Goal: Check status: Check status

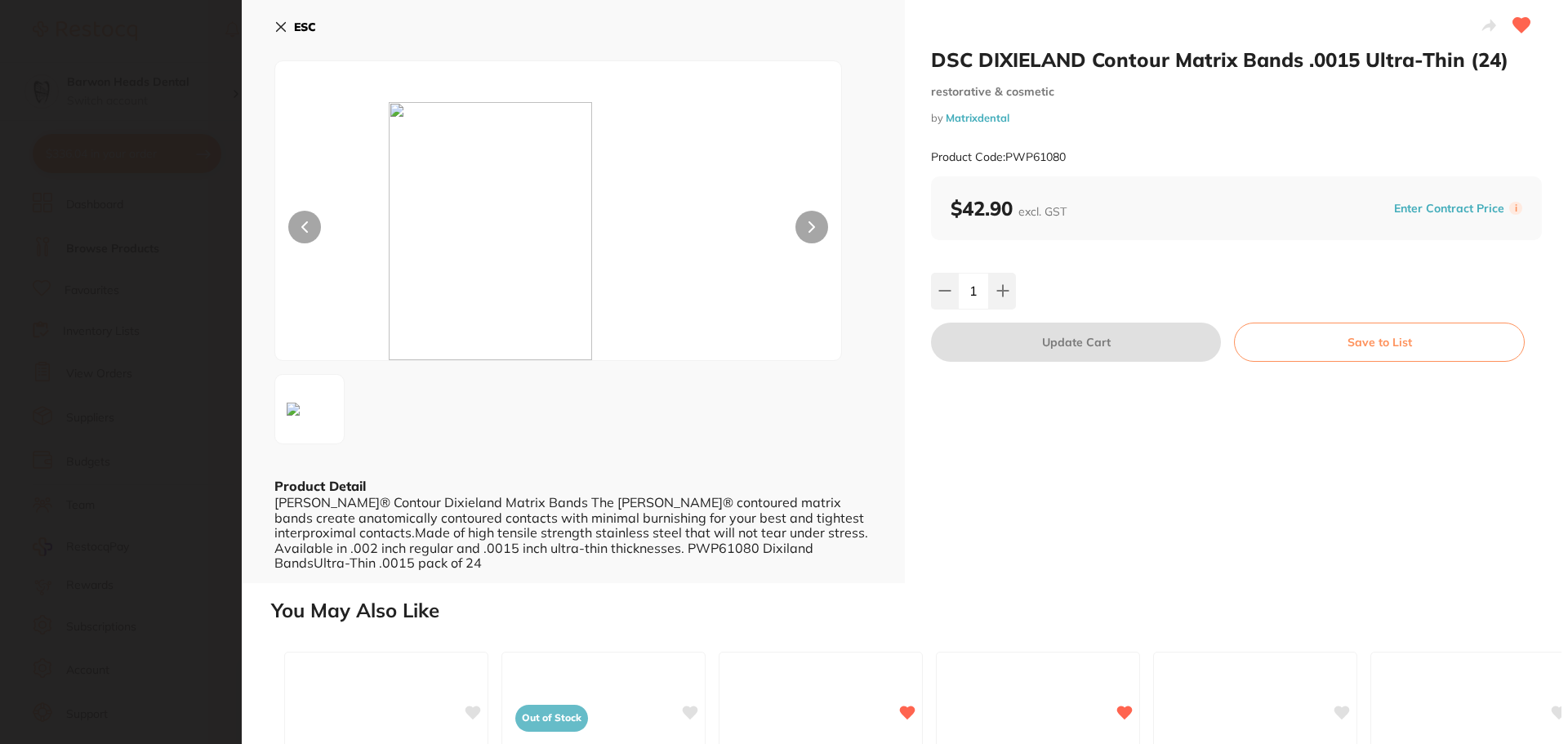
scroll to position [735, 0]
click at [281, 33] on icon at bounding box center [281, 27] width 13 height 13
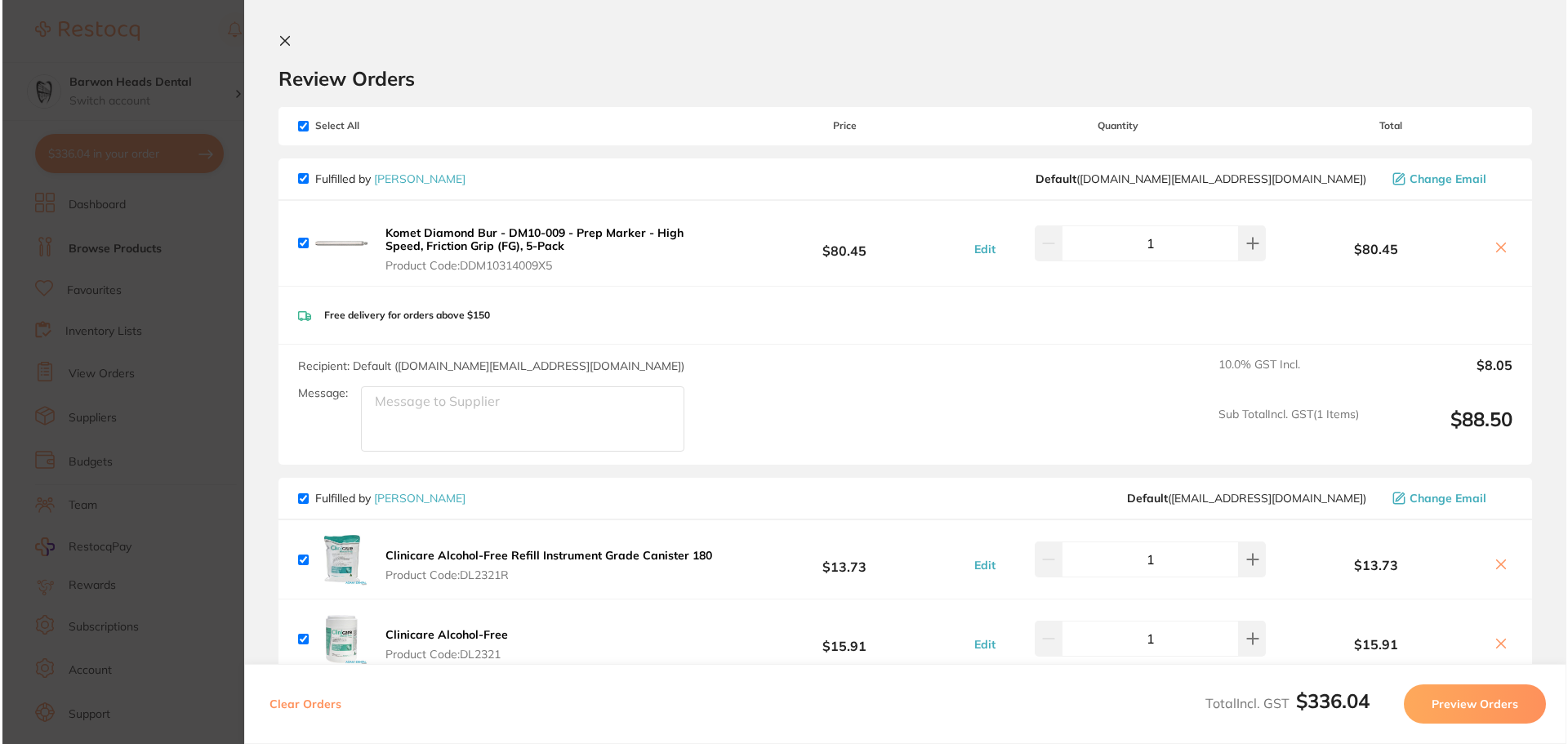
scroll to position [0, 0]
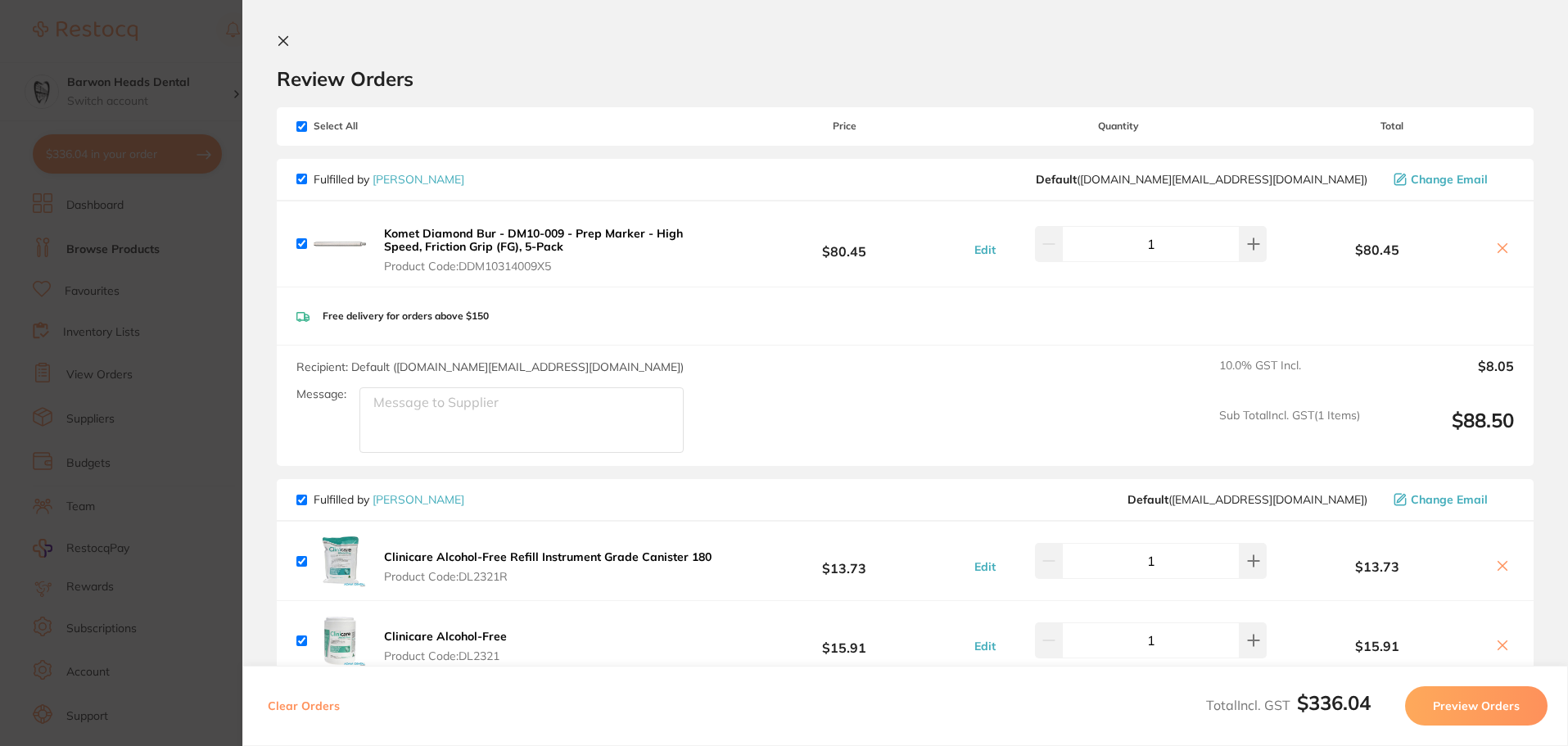
click at [286, 44] on button at bounding box center [287, 42] width 20 height 15
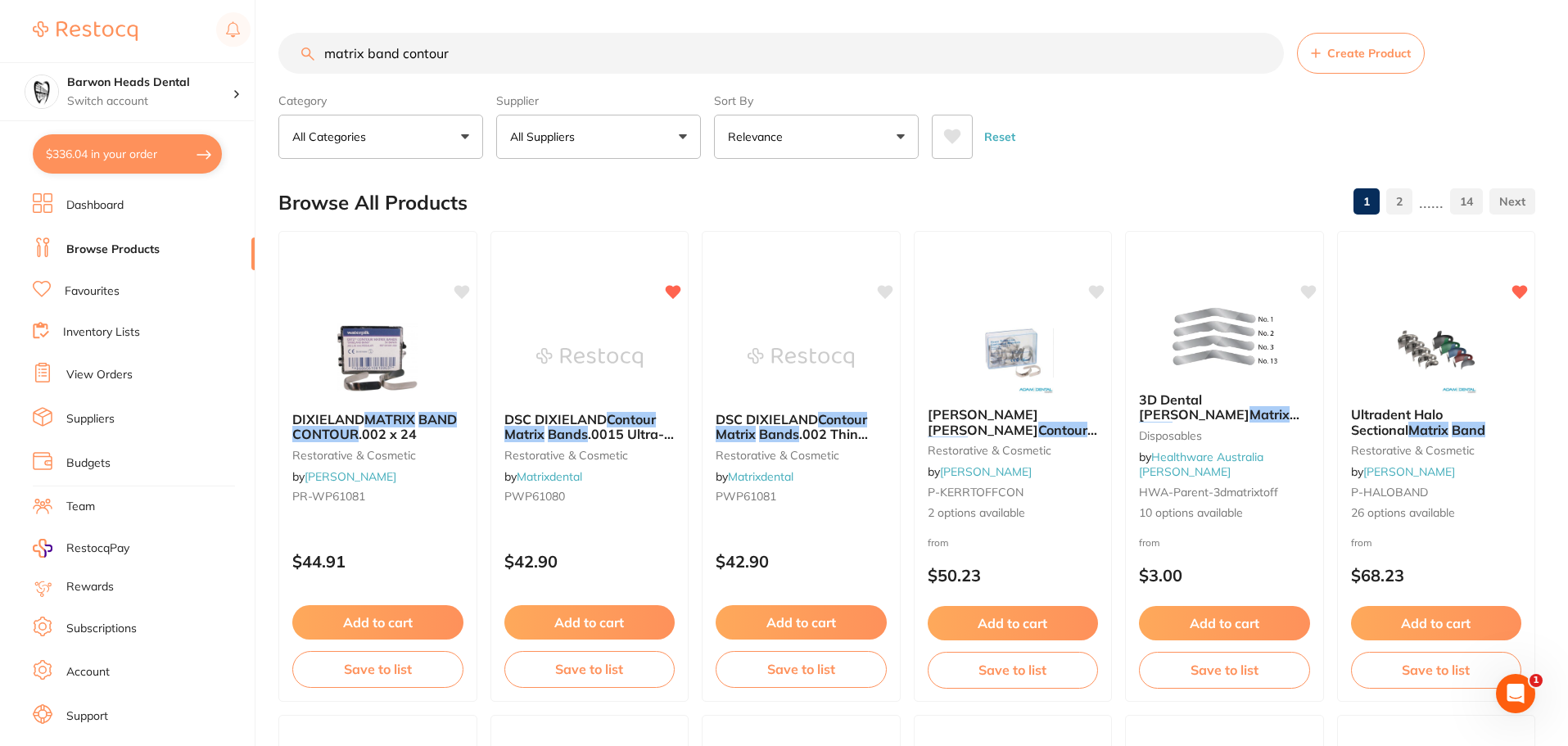
click at [138, 165] on button "$336.04 in your order" at bounding box center [128, 154] width 189 height 40
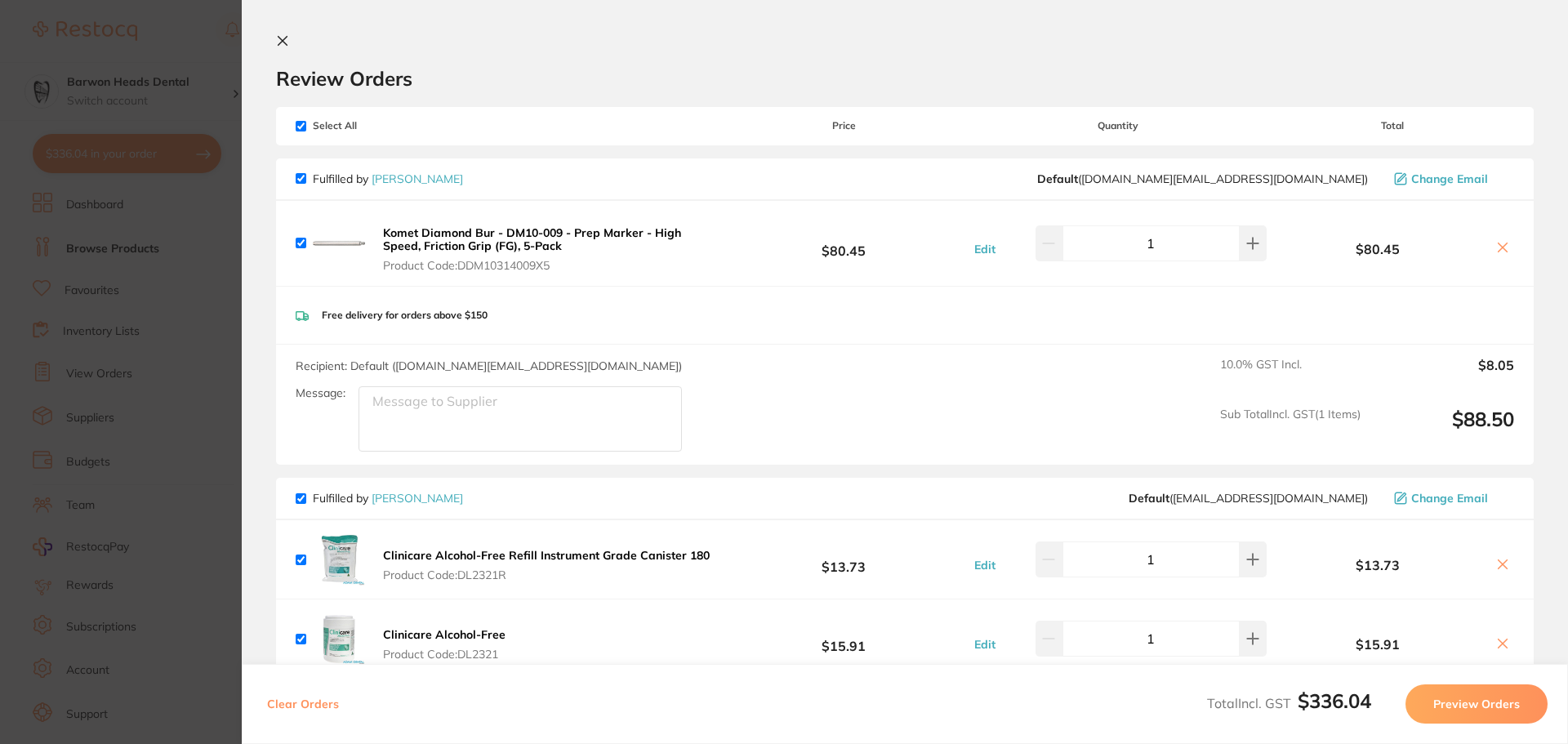
click at [1499, 566] on icon at bounding box center [1503, 564] width 13 height 13
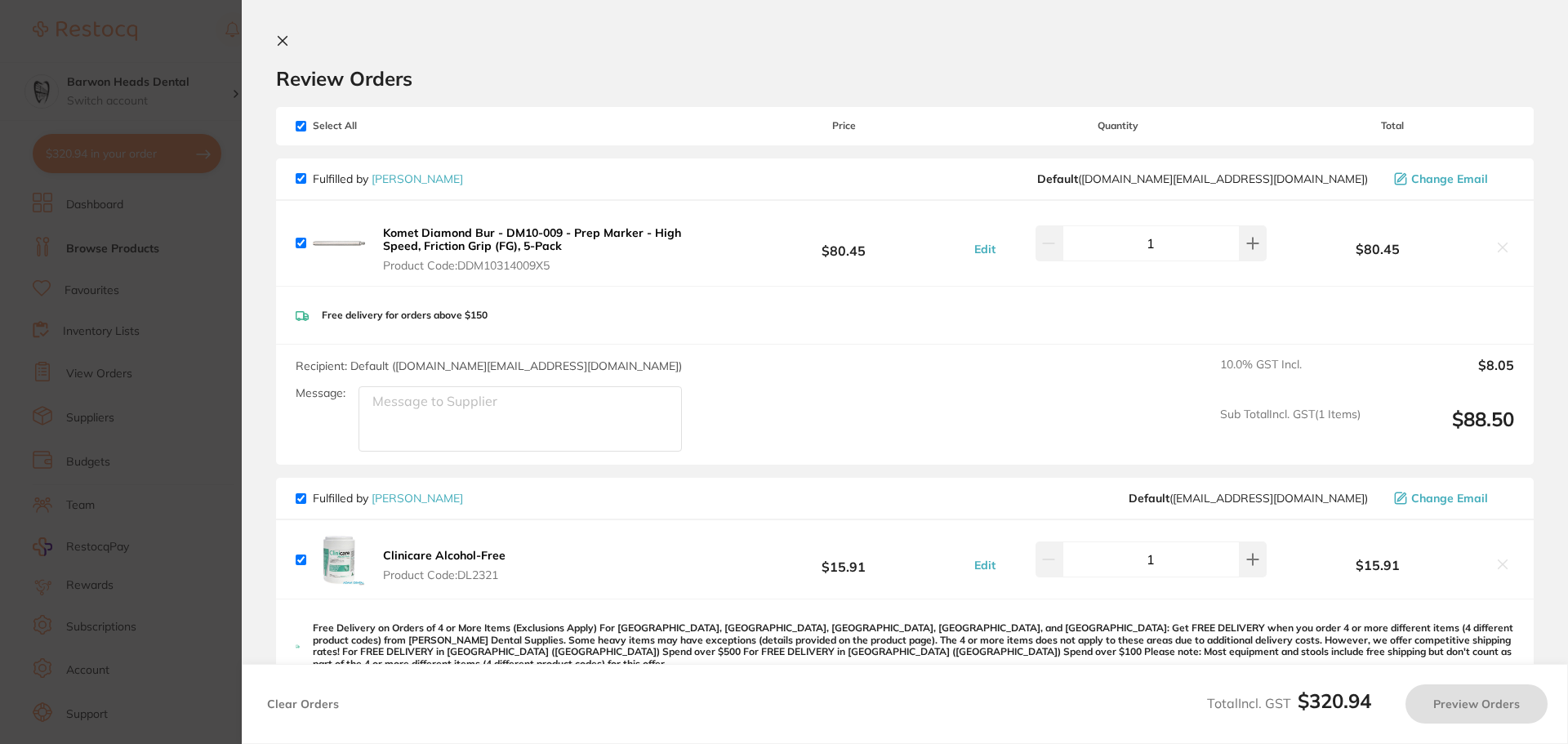
click at [1499, 566] on icon at bounding box center [1503, 564] width 13 height 13
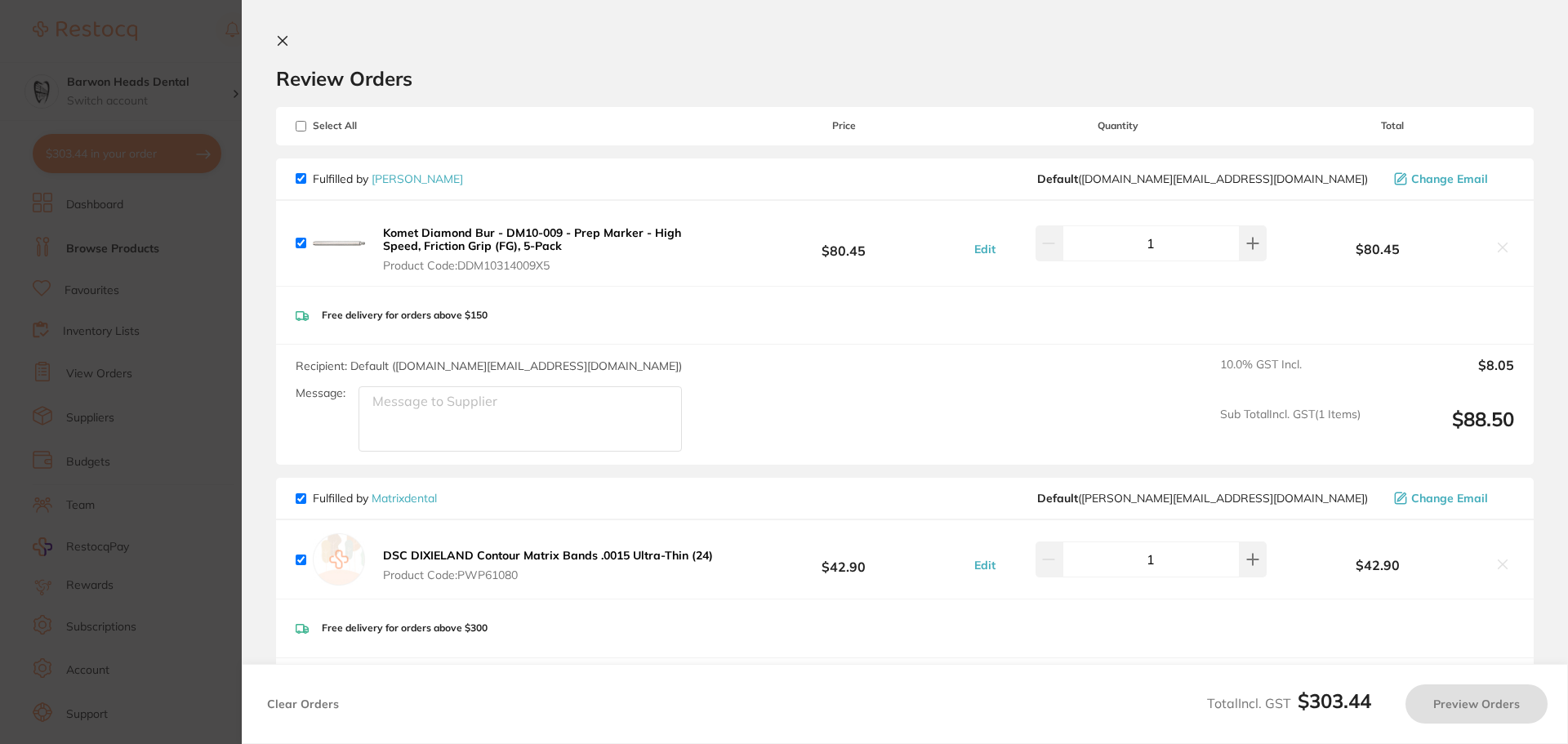
checkbox input "true"
click at [56, 328] on section "Update RRP Set your pre negotiated price for this item. Item Agreed RRP (excl. …" at bounding box center [784, 372] width 1568 height 744
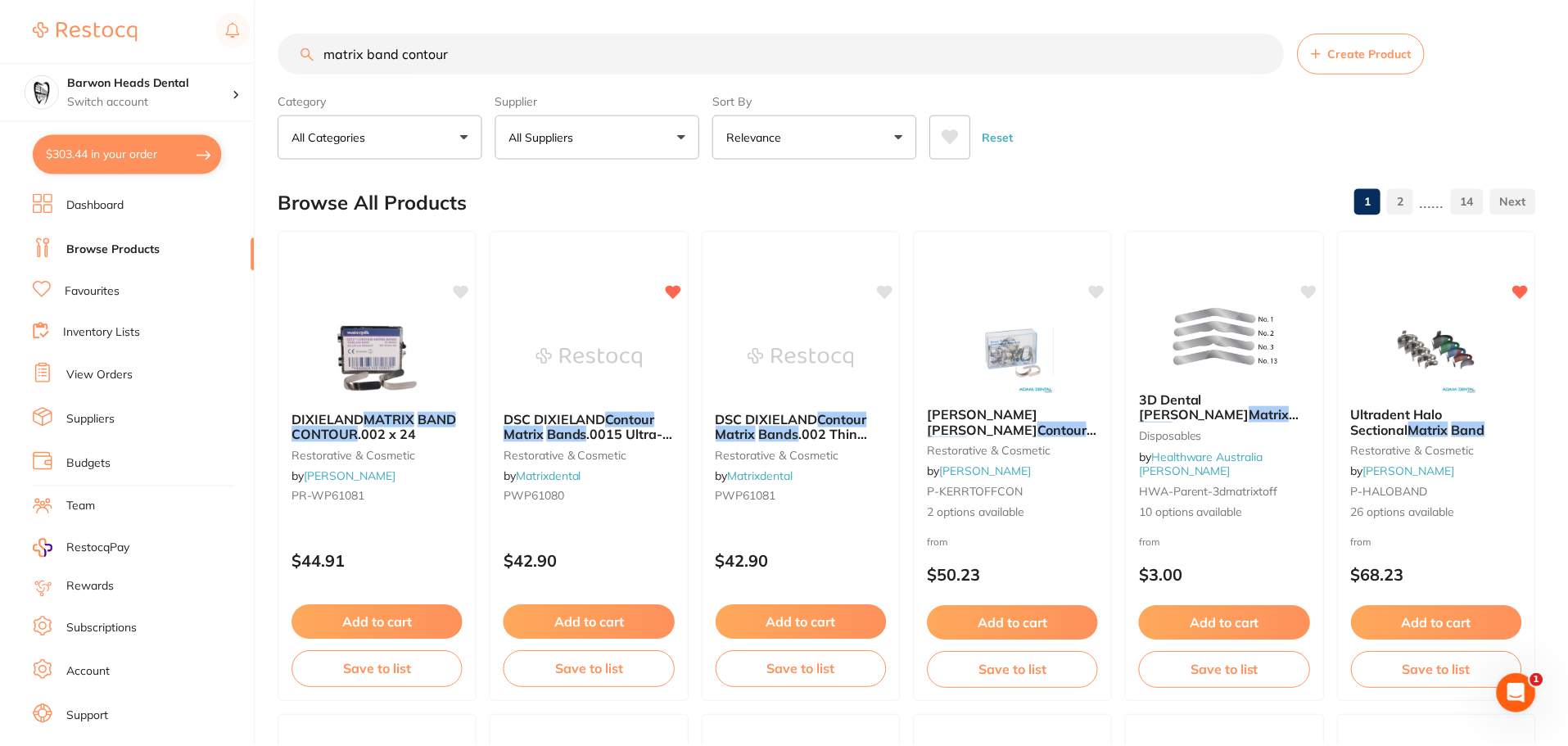
scroll to position [1, 0]
click at [126, 376] on link "View Orders" at bounding box center [99, 374] width 66 height 16
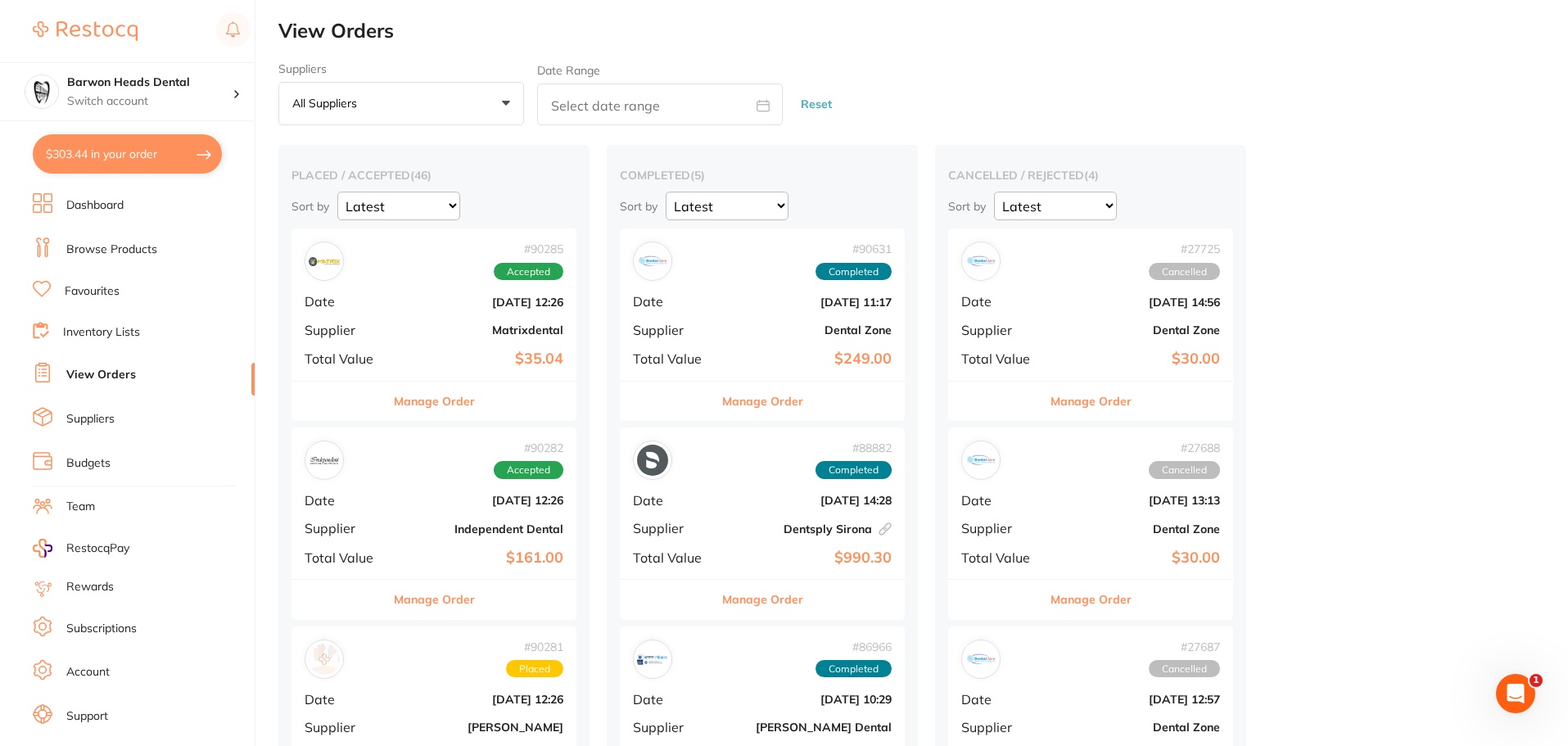
click at [442, 340] on div "# 90285 Accepted Date [DATE] 12:26 Supplier Matrixdental Total Value $35.04" at bounding box center [433, 304] width 285 height 151
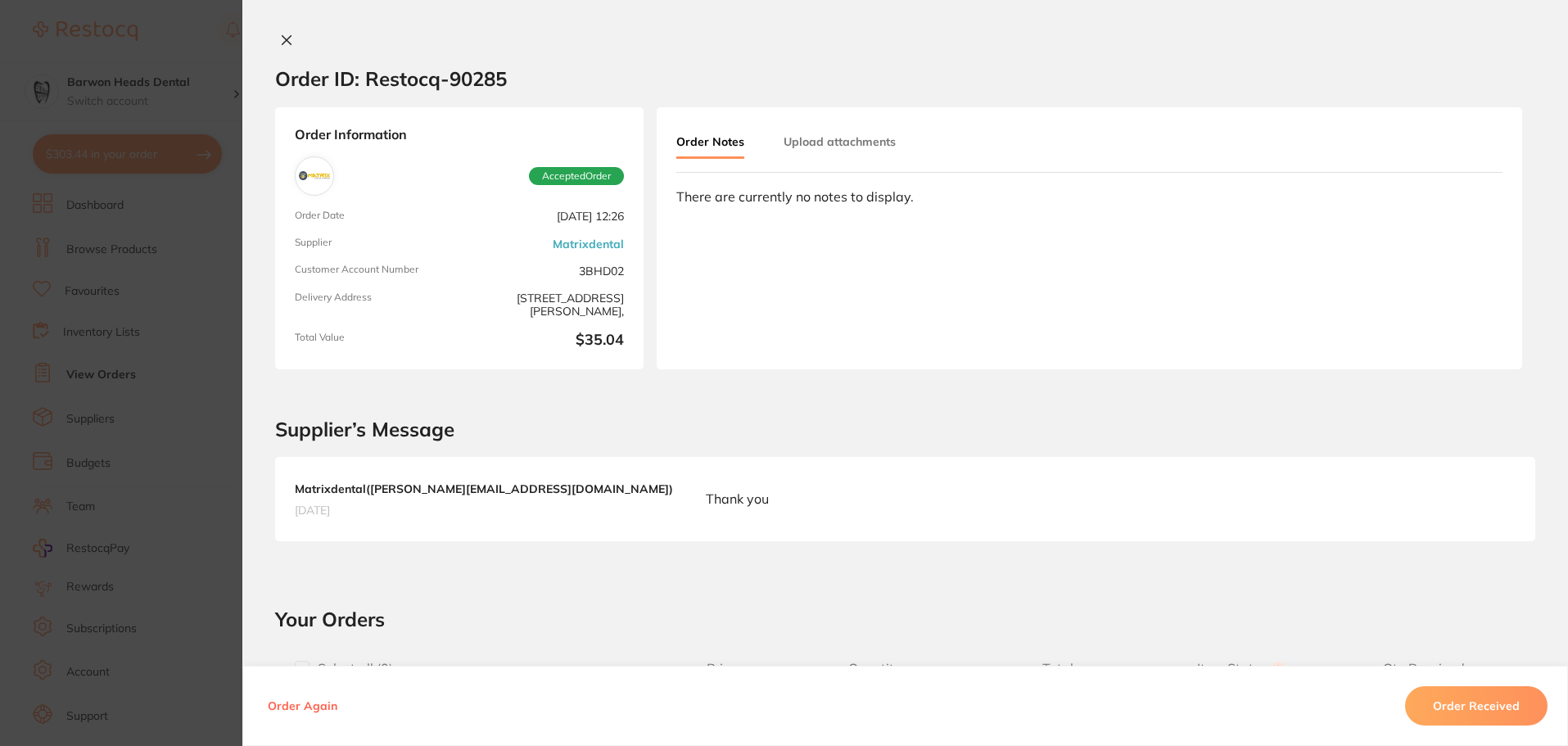
click at [280, 41] on icon at bounding box center [287, 41] width 13 height 13
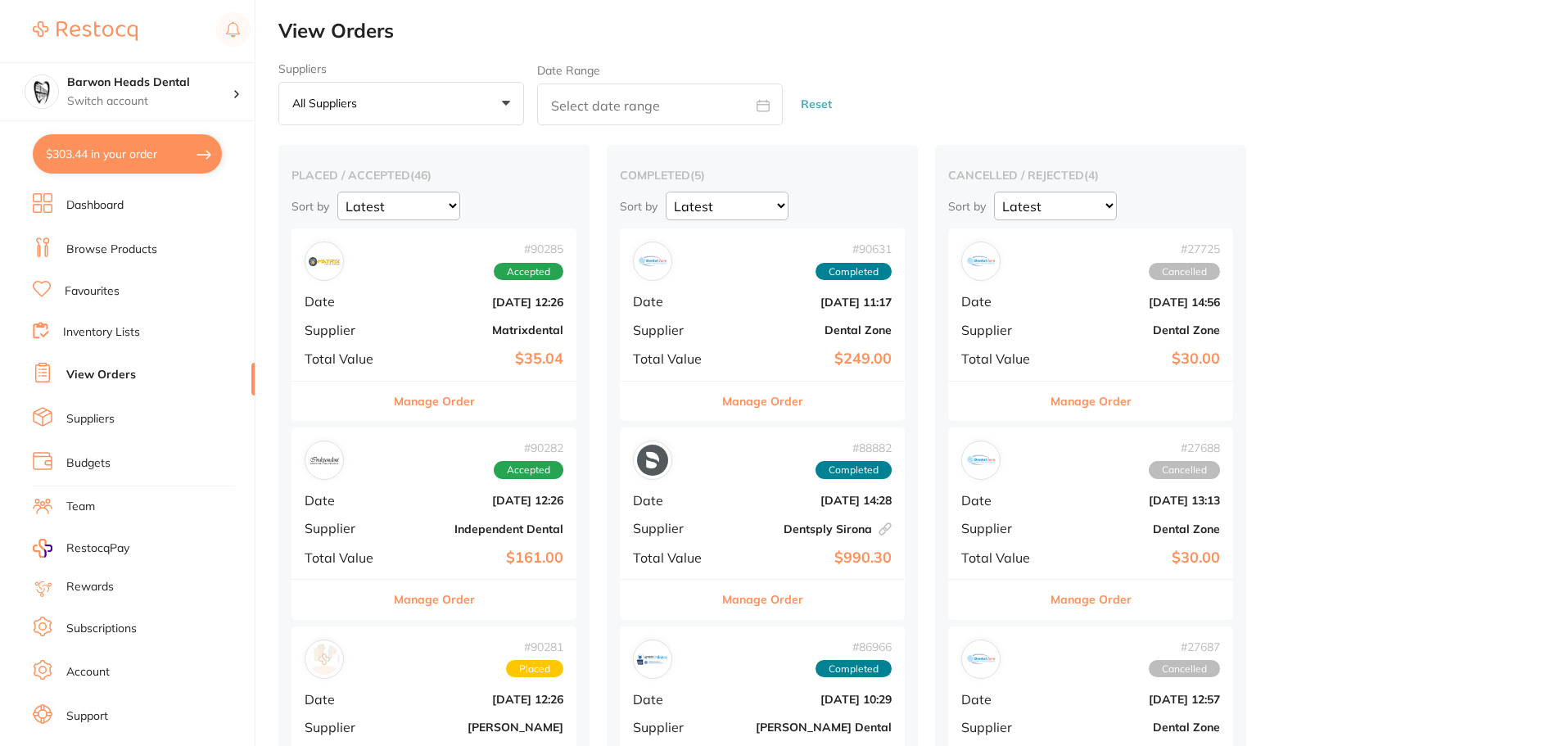
click at [453, 523] on b "Independent Dental" at bounding box center [481, 529] width 164 height 13
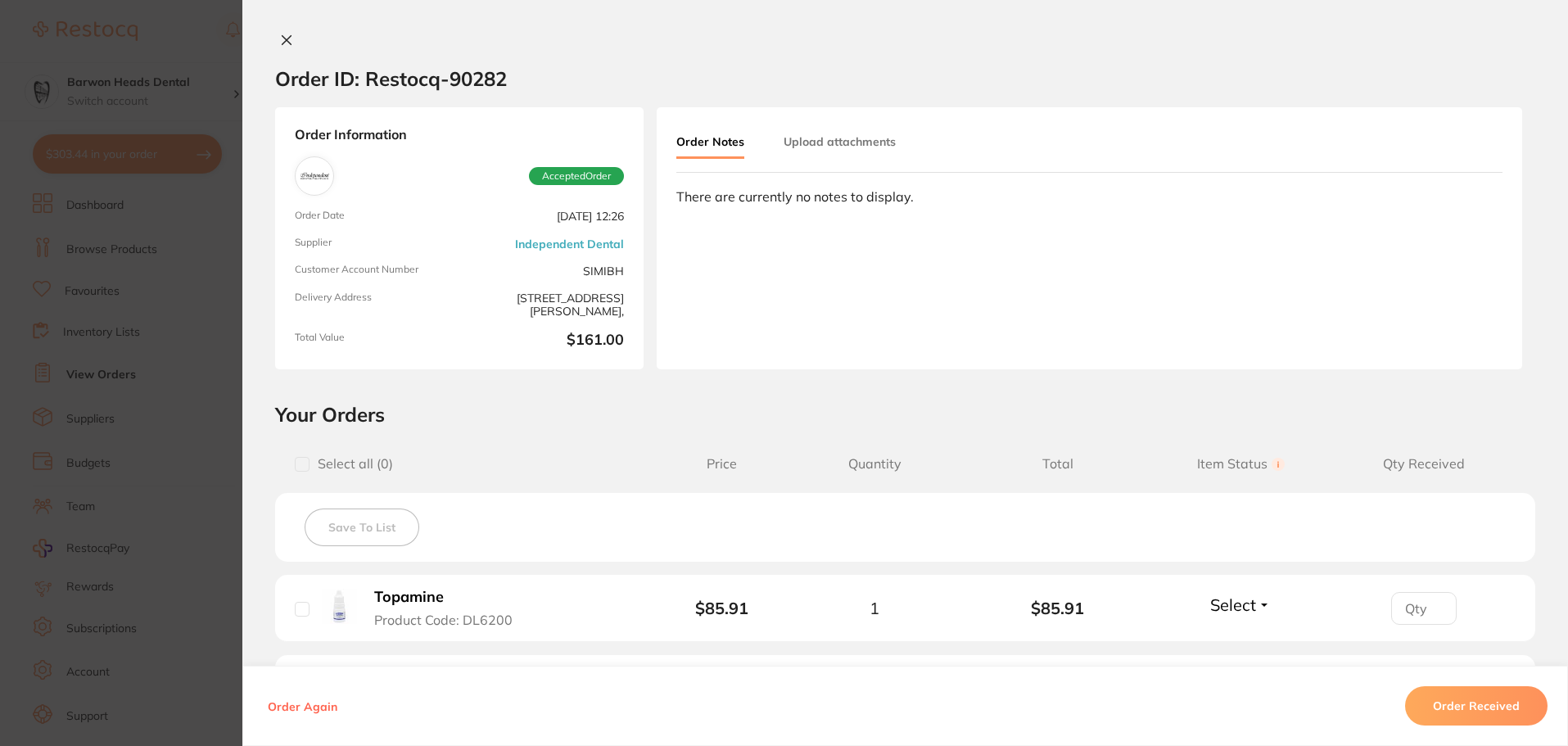
click at [288, 36] on icon at bounding box center [287, 41] width 13 height 13
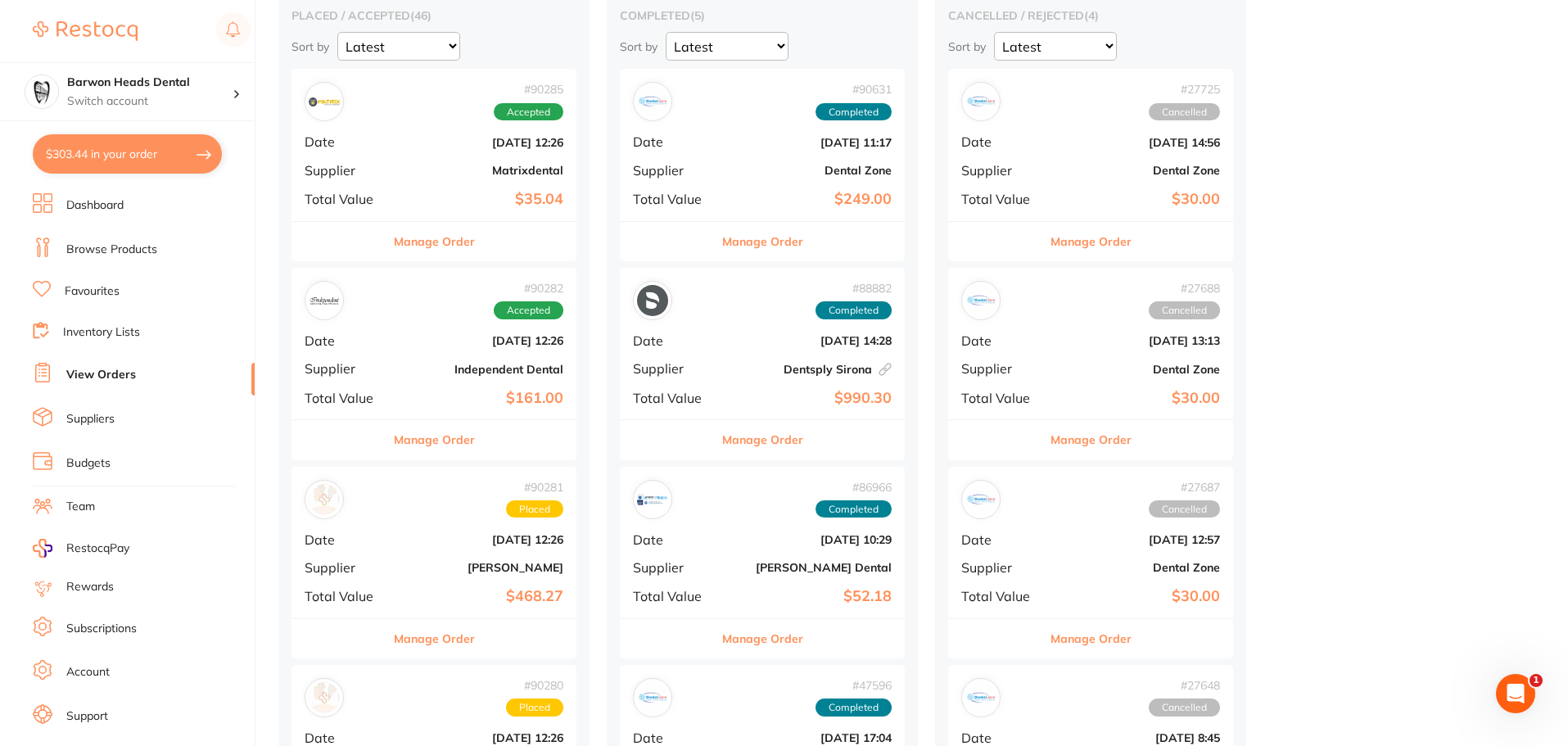
scroll to position [164, 0]
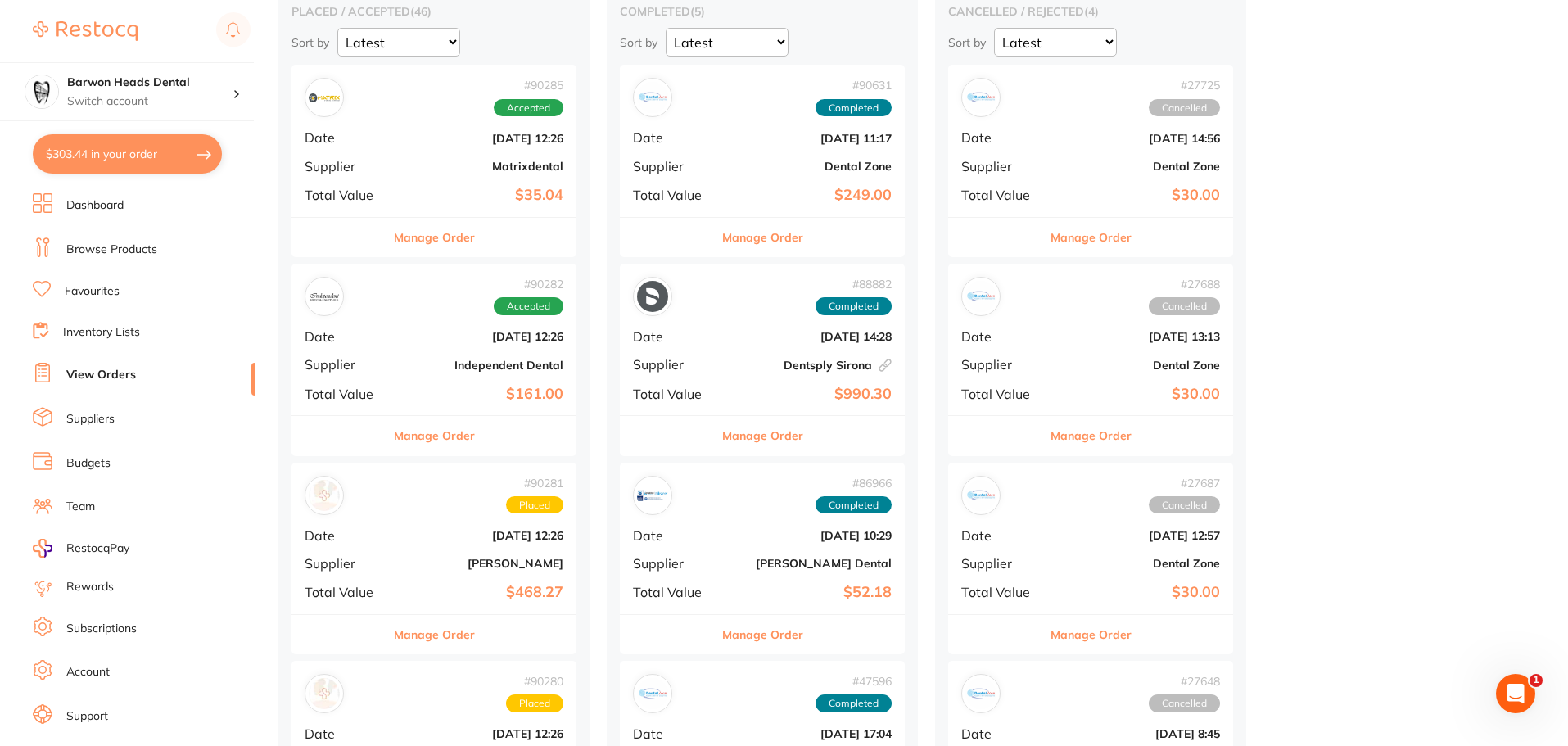
click at [396, 527] on div "# 90281 Placed Date [DATE] 12:26 Supplier [PERSON_NAME] Total Value $468.27" at bounding box center [433, 538] width 285 height 151
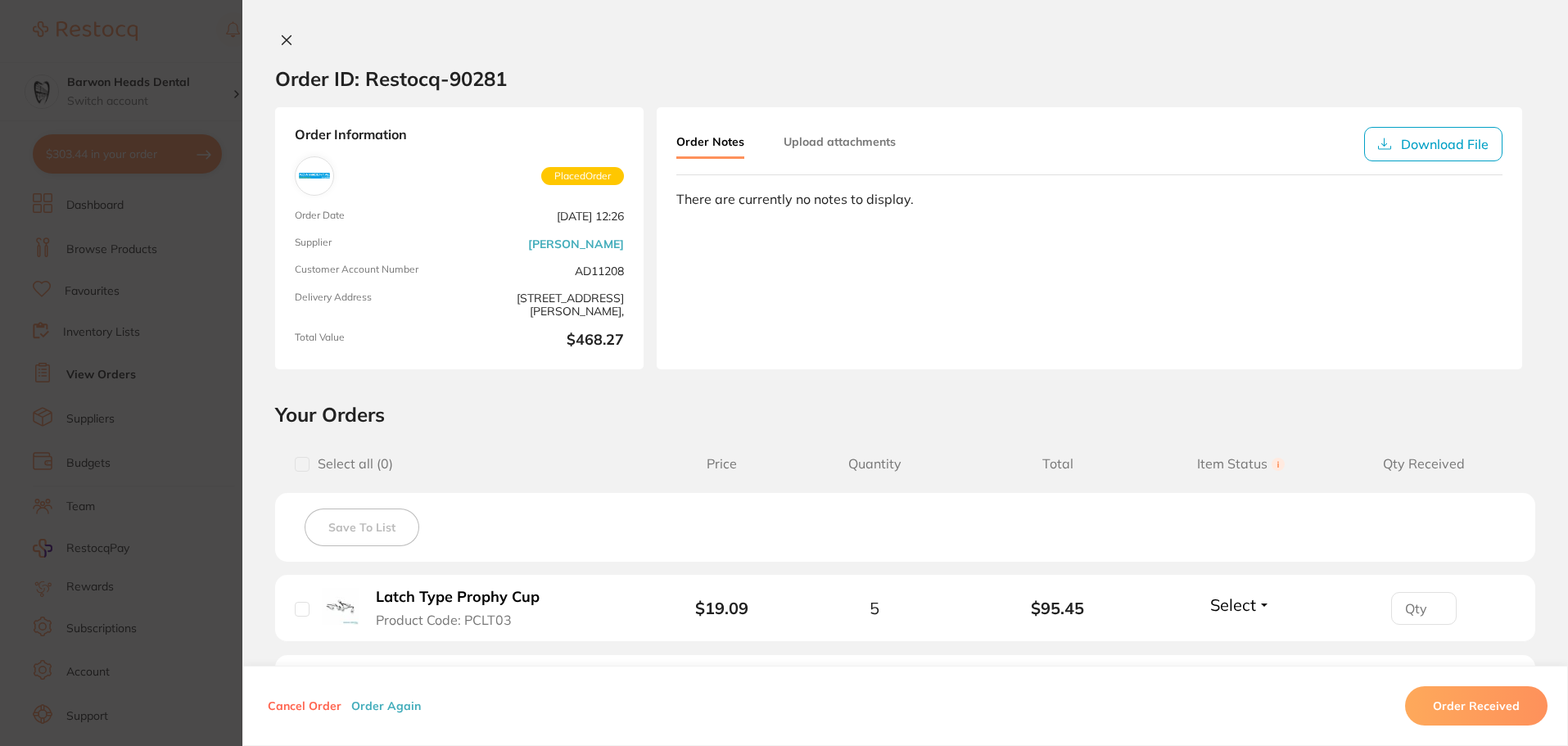
click at [283, 38] on icon at bounding box center [287, 41] width 9 height 9
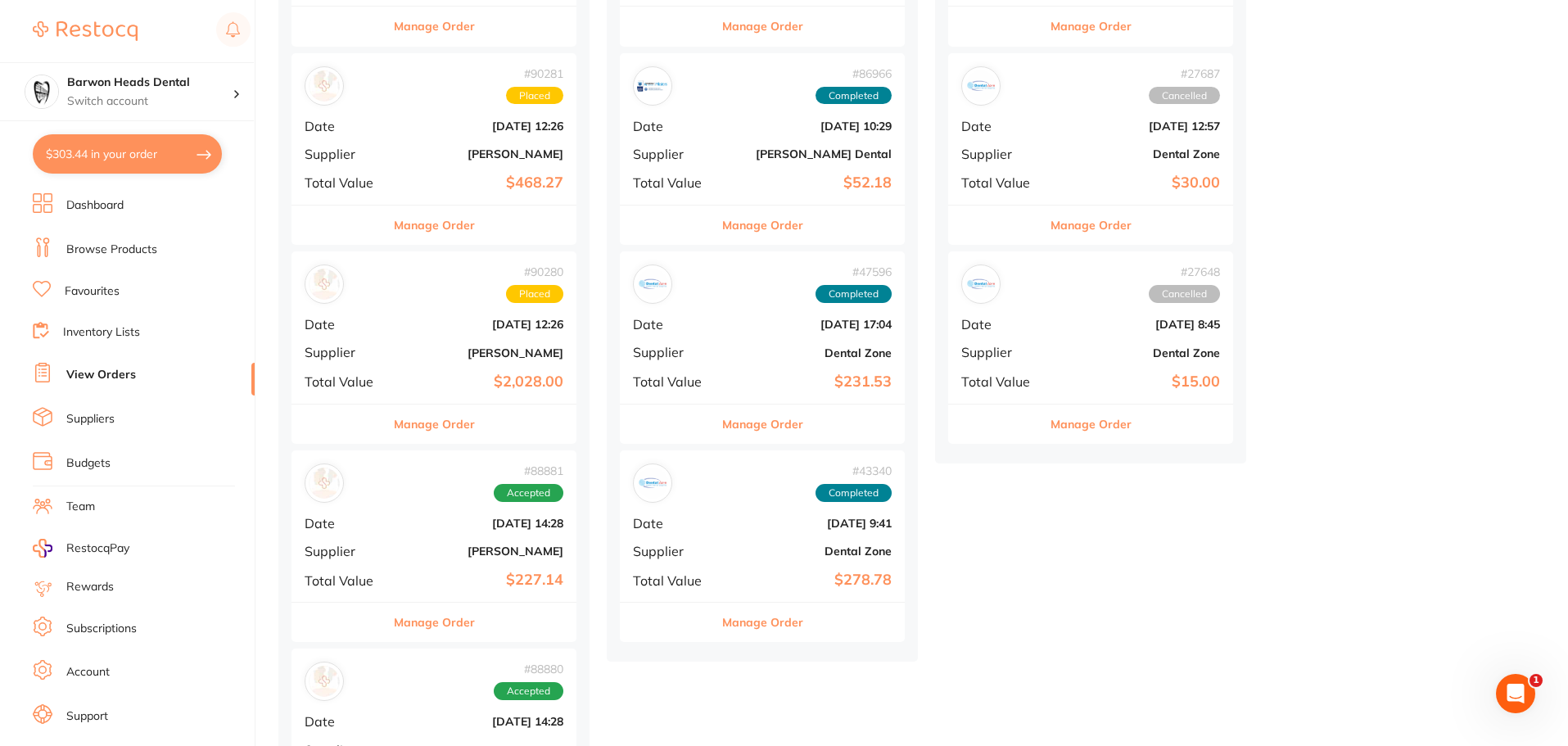
click at [409, 527] on b "[DATE] 14:28" at bounding box center [481, 523] width 164 height 13
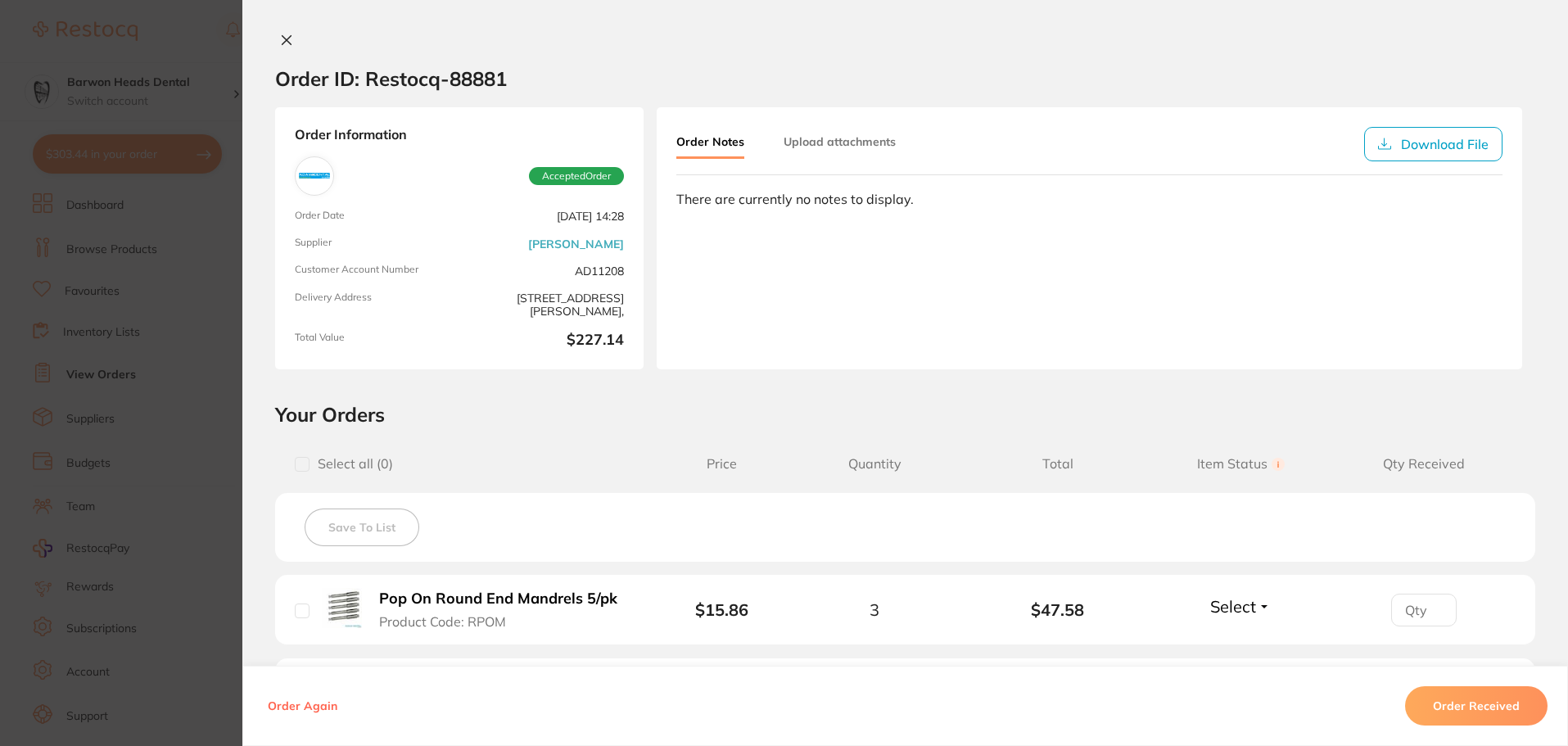
click at [292, 45] on button at bounding box center [287, 42] width 23 height 17
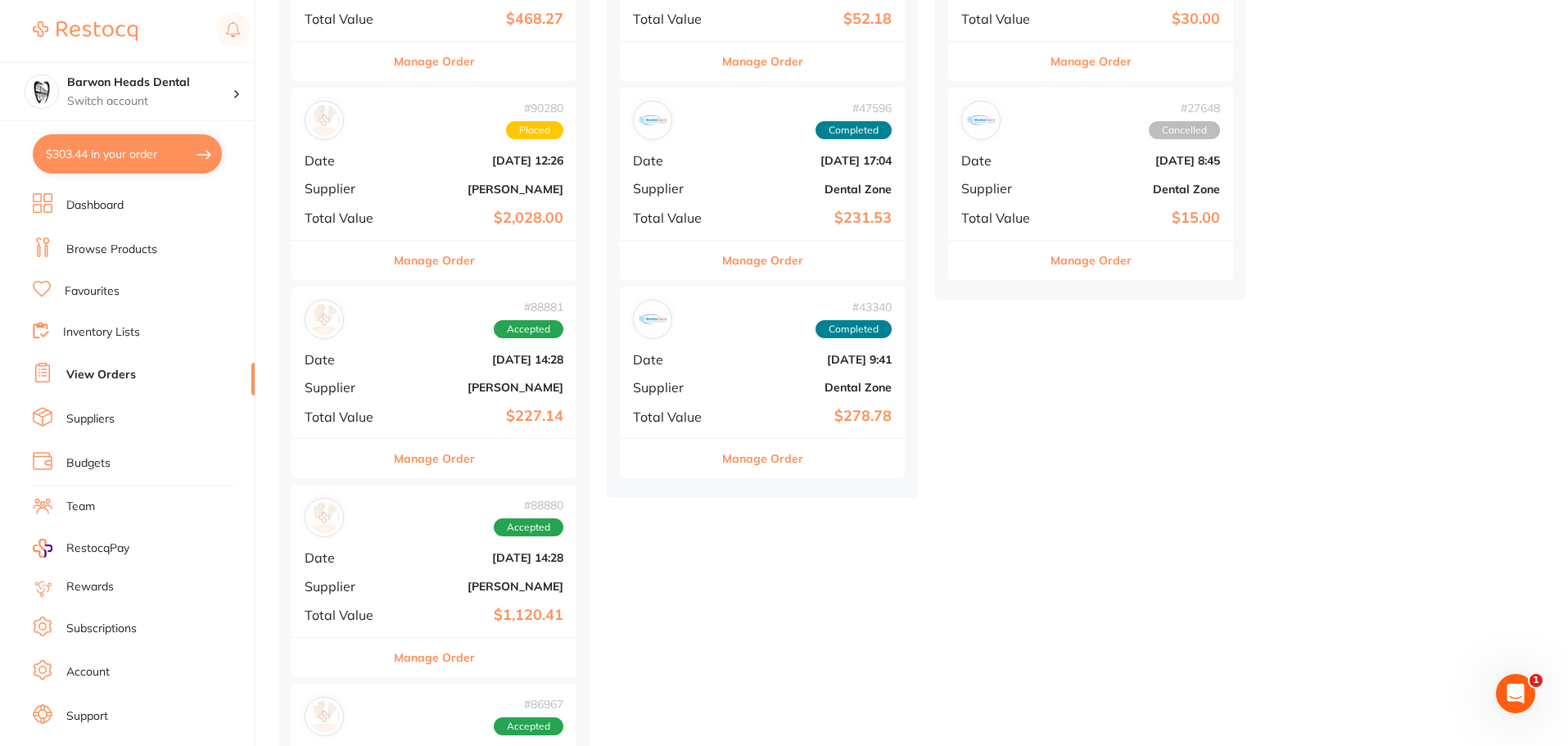
click at [460, 527] on div "# 88880 Accepted" at bounding box center [434, 518] width 259 height 40
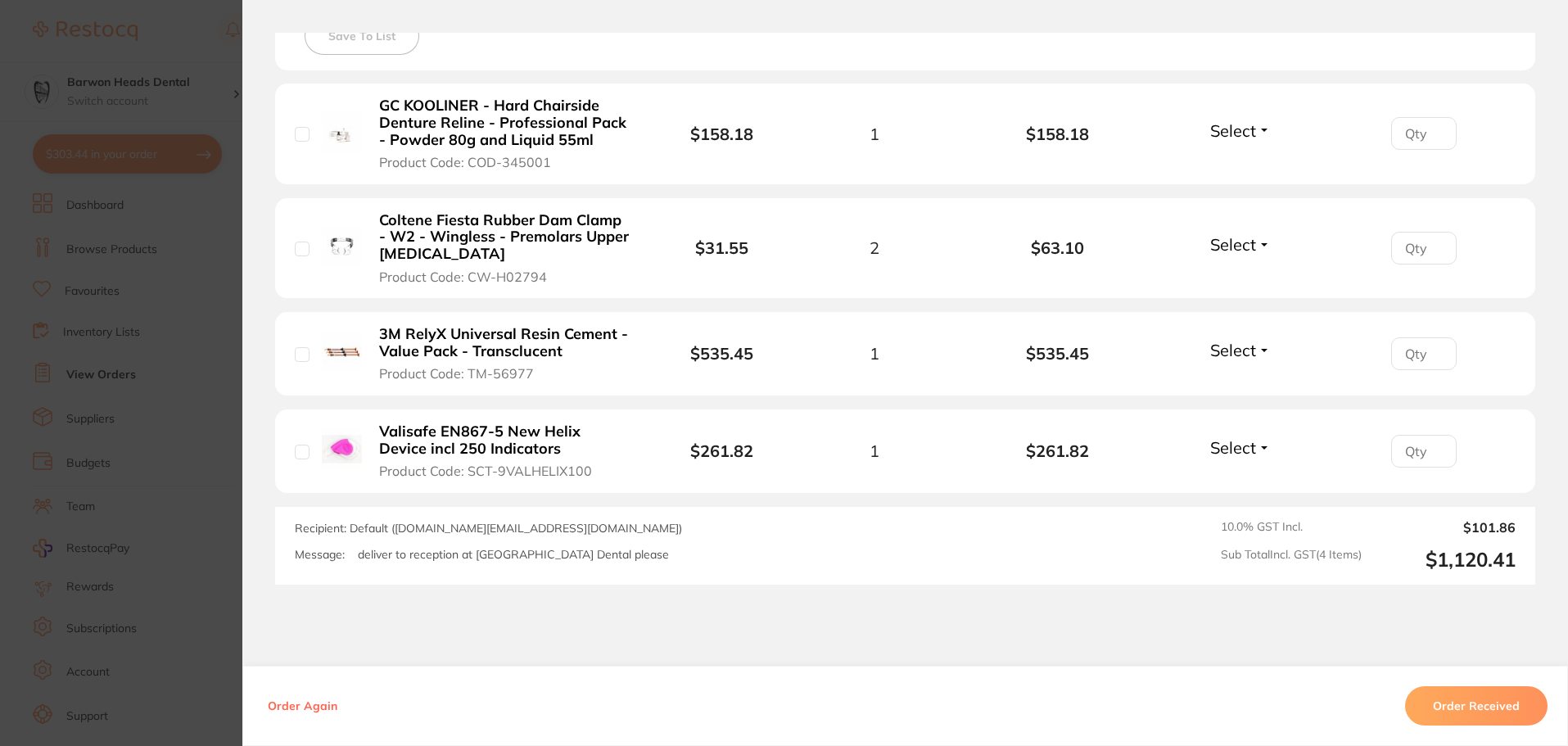
click at [1494, 697] on button "Order Received" at bounding box center [1476, 706] width 143 height 40
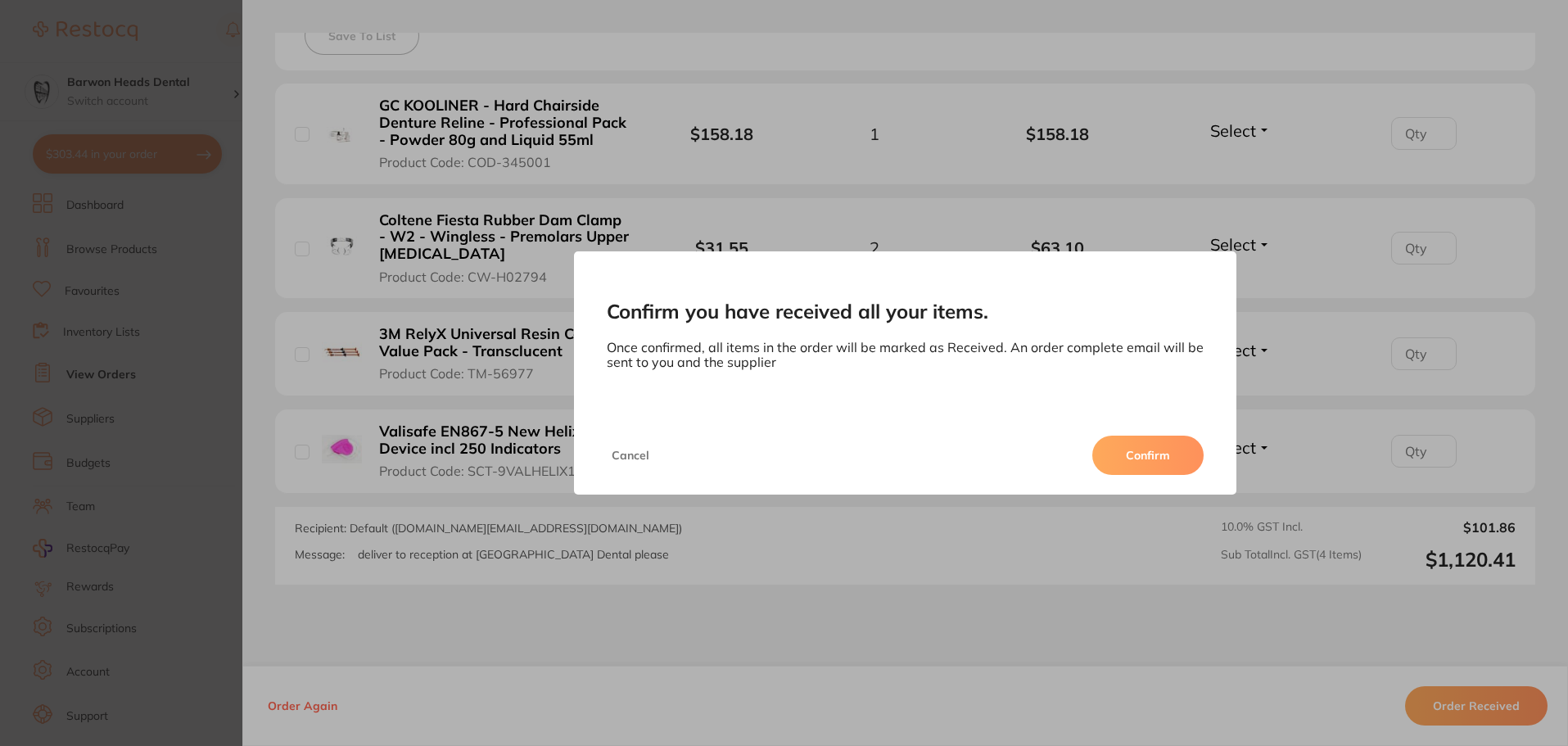
click at [1140, 458] on button "Confirm" at bounding box center [1148, 456] width 112 height 40
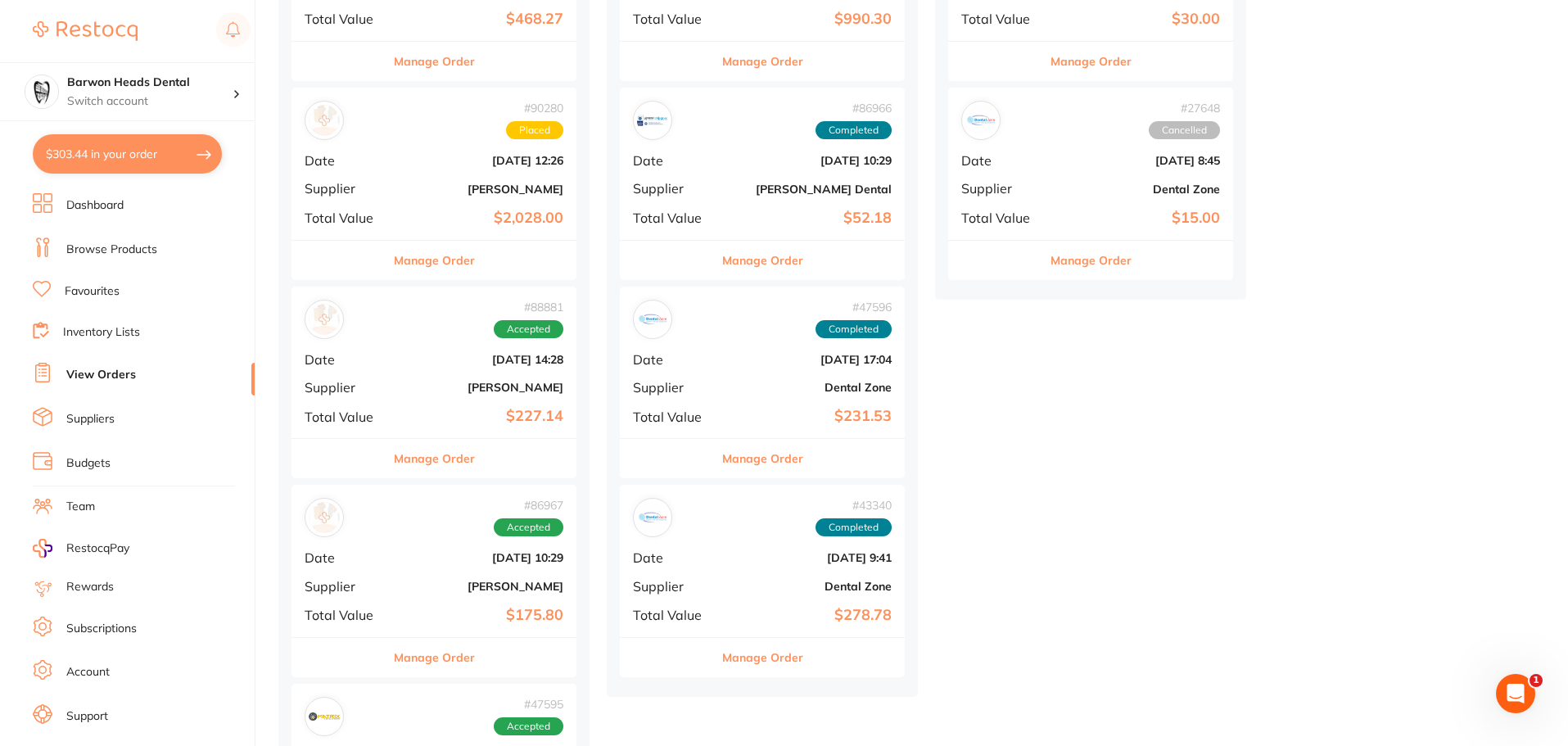
click at [473, 613] on b "$175.80" at bounding box center [481, 616] width 164 height 17
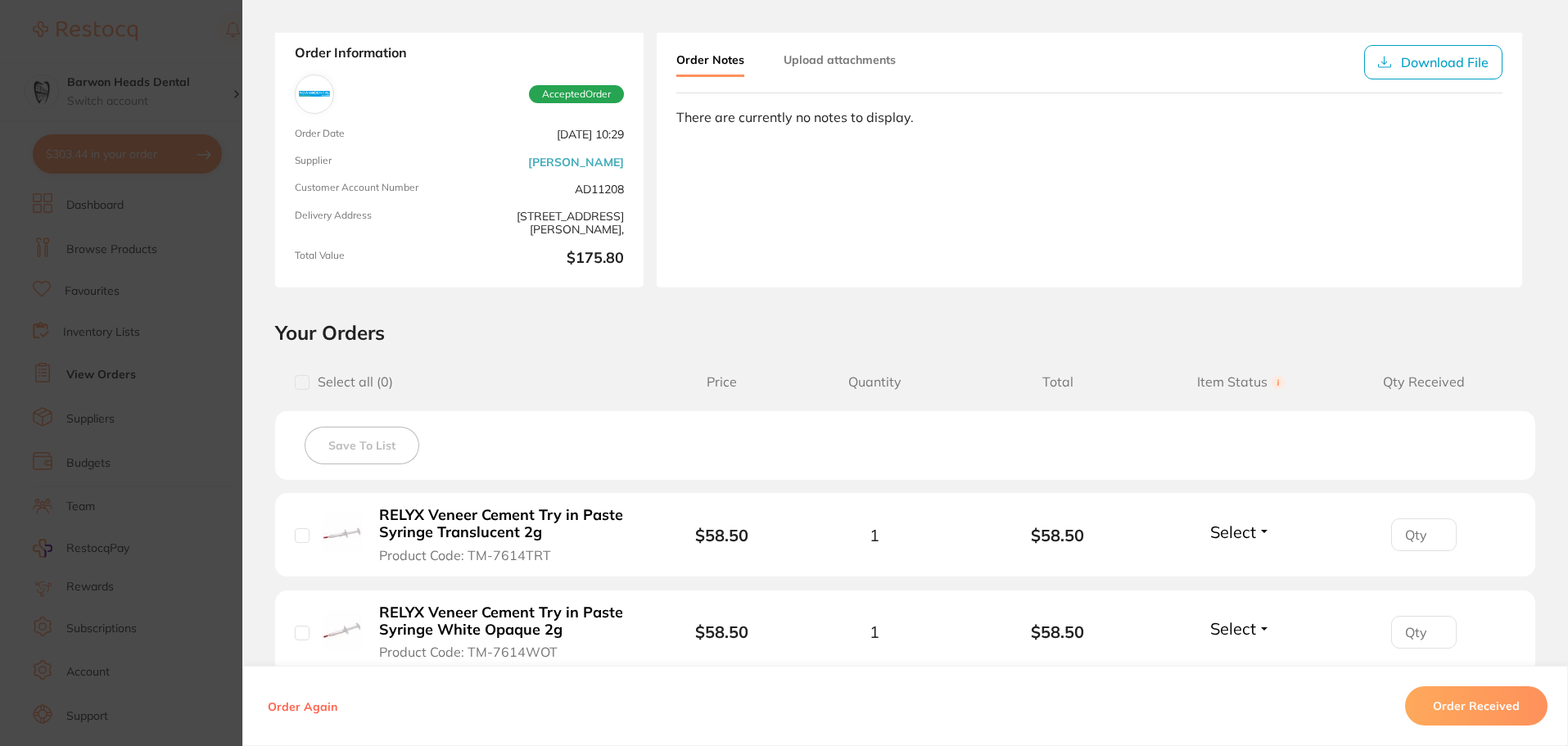
click at [1490, 703] on button "Order Received" at bounding box center [1476, 706] width 143 height 40
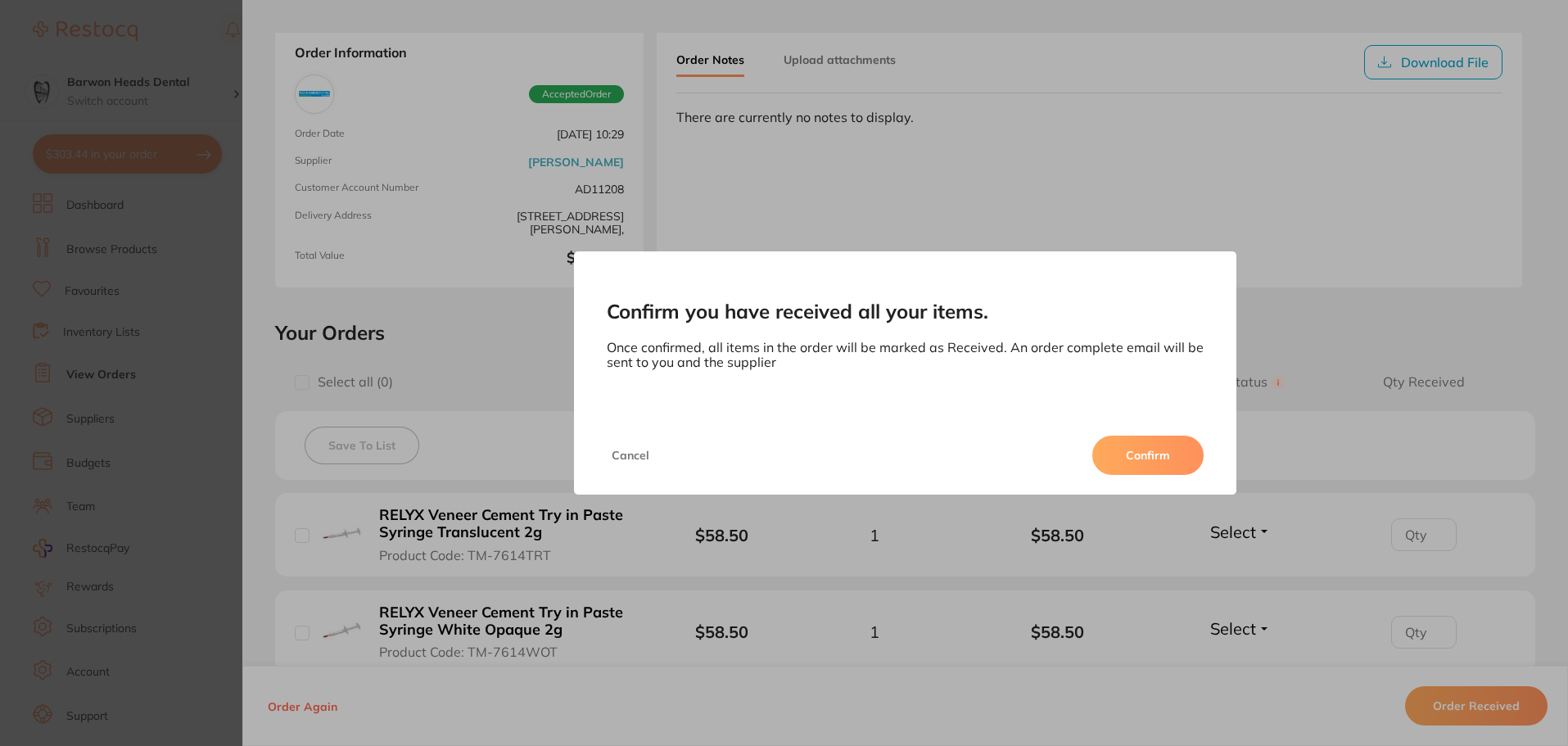
click at [409, 340] on div "Confirm you have received all your items. Once confirmed, all items in the orde…" at bounding box center [905, 373] width 1326 height 746
click at [616, 460] on button "Cancel" at bounding box center [631, 456] width 47 height 40
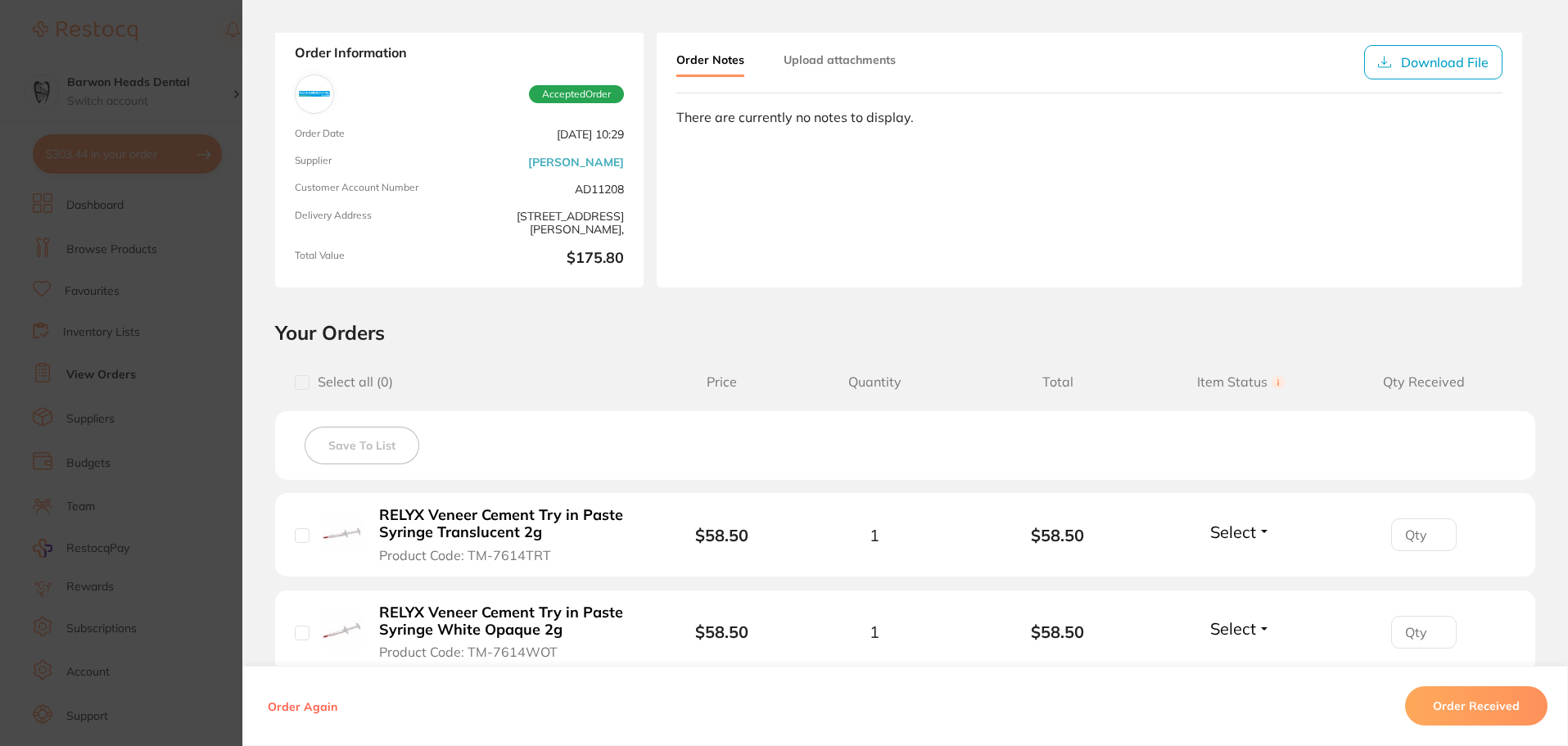
click at [517, 364] on div "Select all ( 0 ) Price Quantity Total Item Status You can use this feature to t…" at bounding box center [905, 382] width 1261 height 42
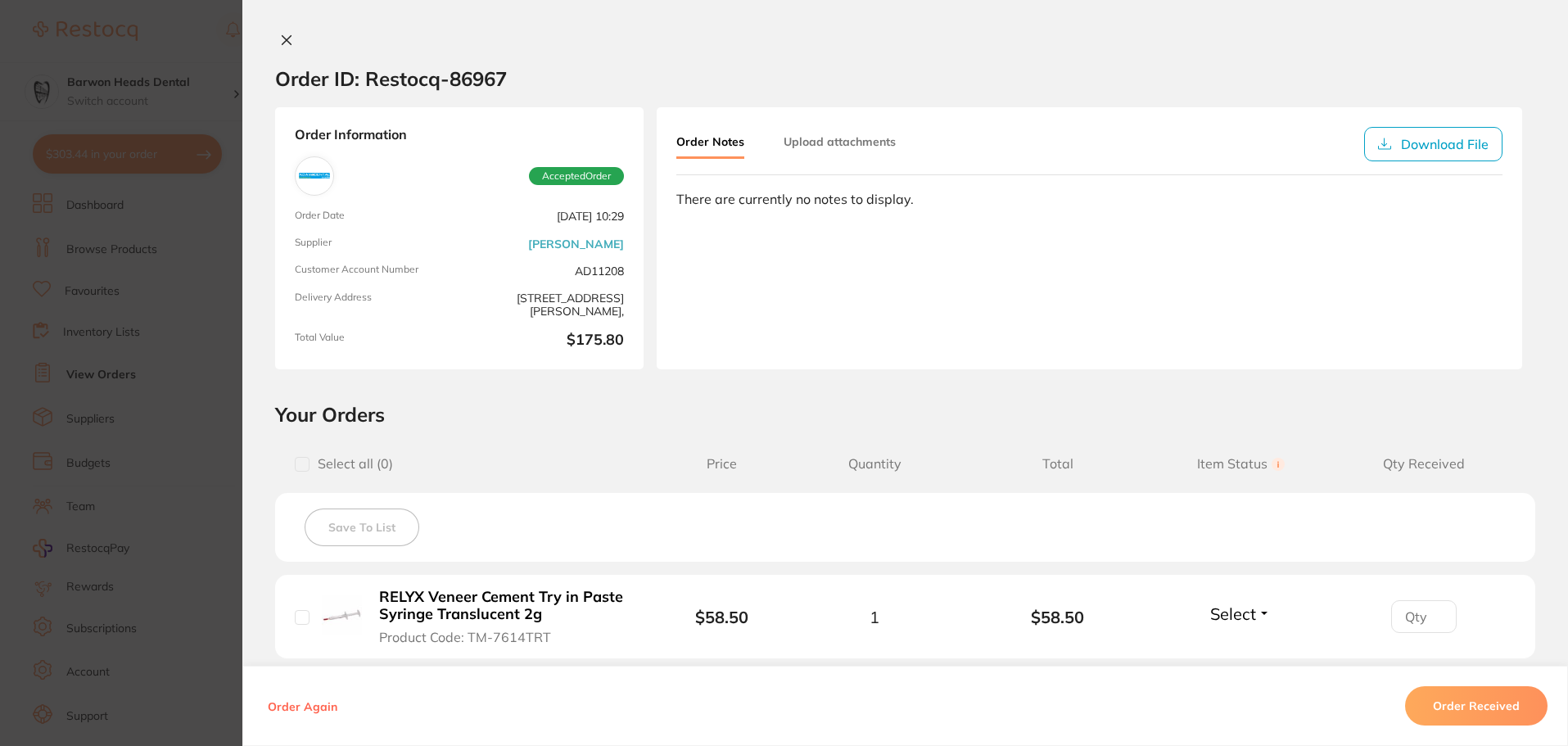
drag, startPoint x: 290, startPoint y: 37, endPoint x: 307, endPoint y: 73, distance: 39.8
click at [290, 38] on button at bounding box center [287, 42] width 23 height 17
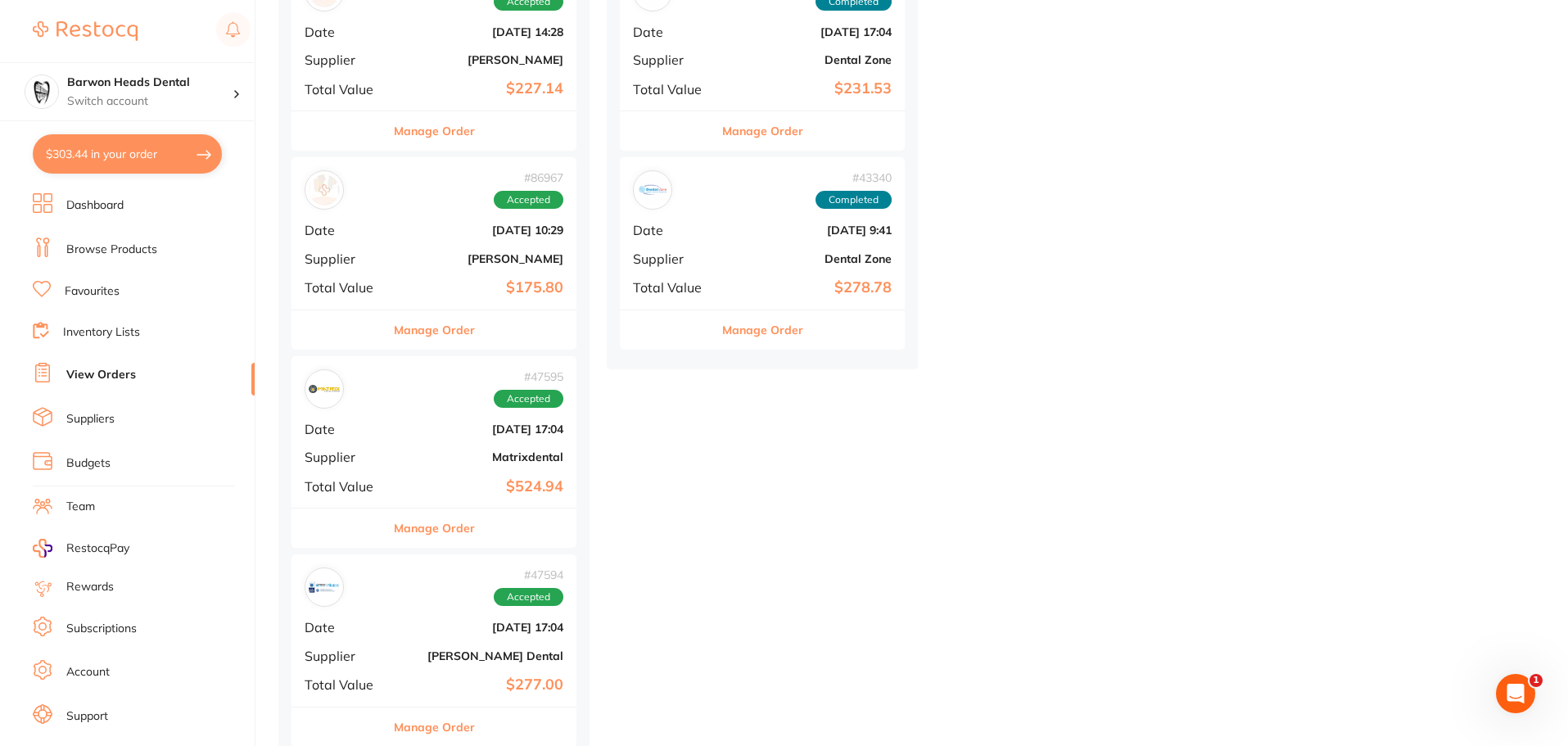
click at [443, 462] on b "Matrixdental" at bounding box center [481, 457] width 164 height 13
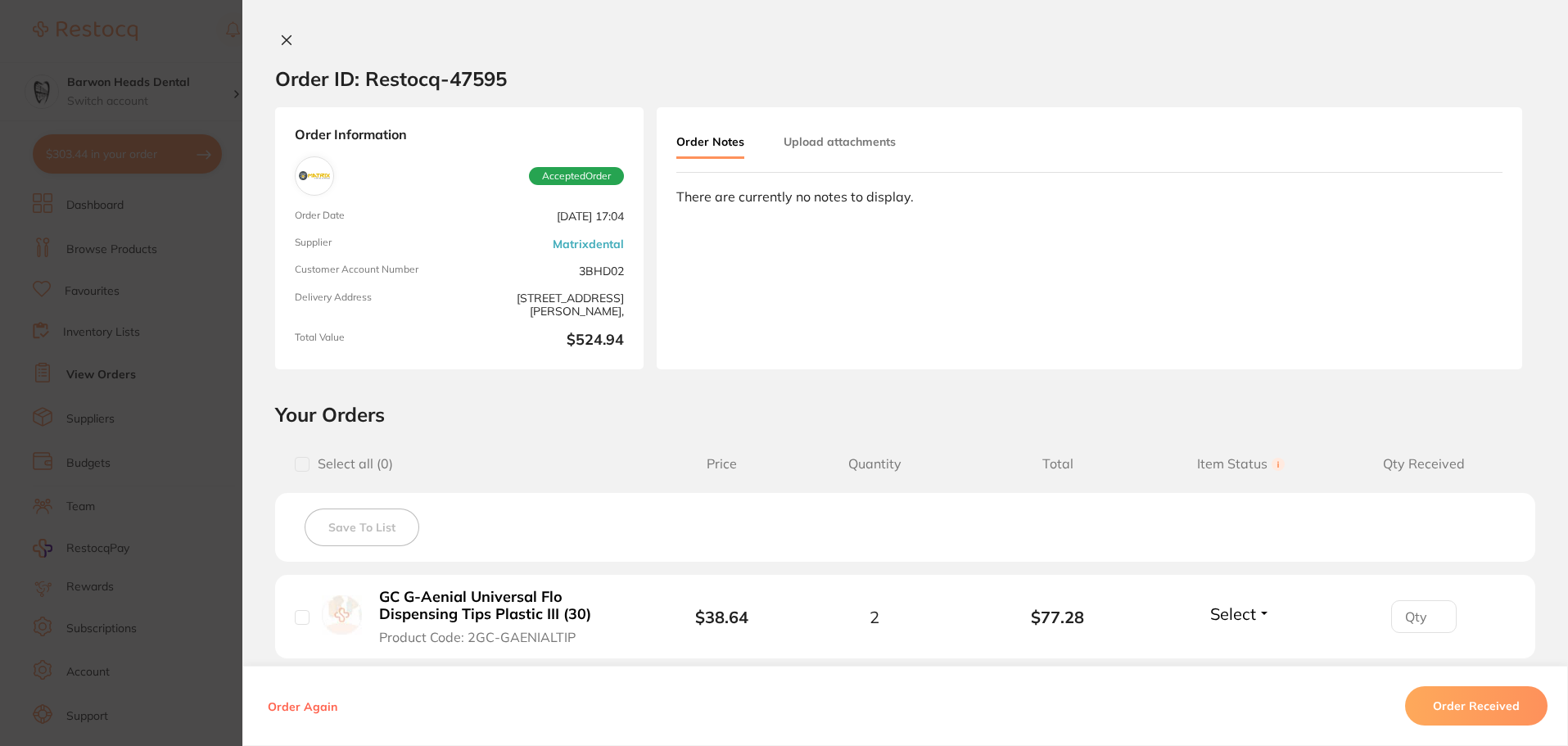
click at [275, 37] on button at bounding box center [287, 42] width 23 height 17
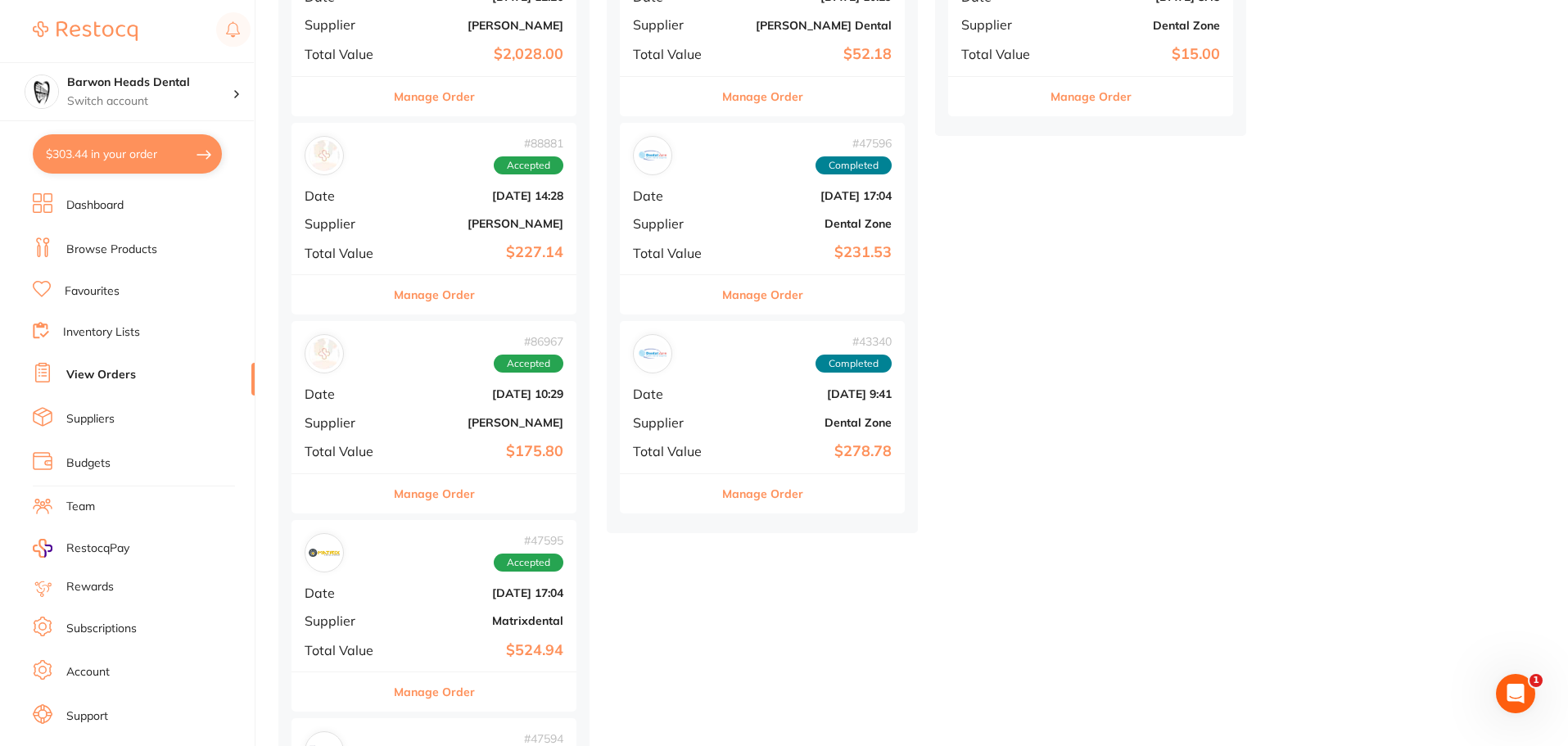
click at [754, 411] on div "# 43340 Completed Date [DATE] 9:41 Supplier Dental Zone Total Value $278.78" at bounding box center [762, 396] width 285 height 151
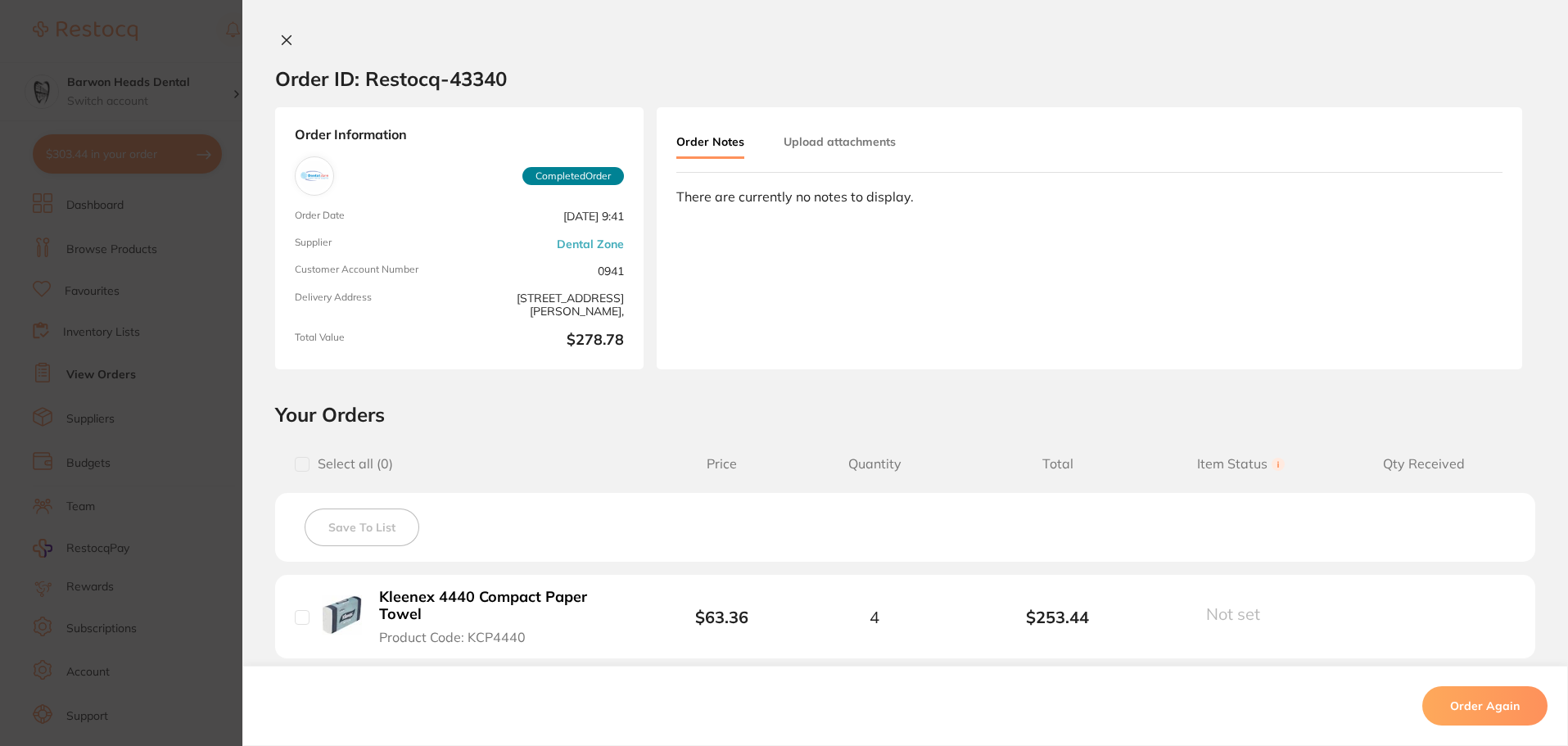
click at [285, 37] on icon at bounding box center [287, 41] width 13 height 13
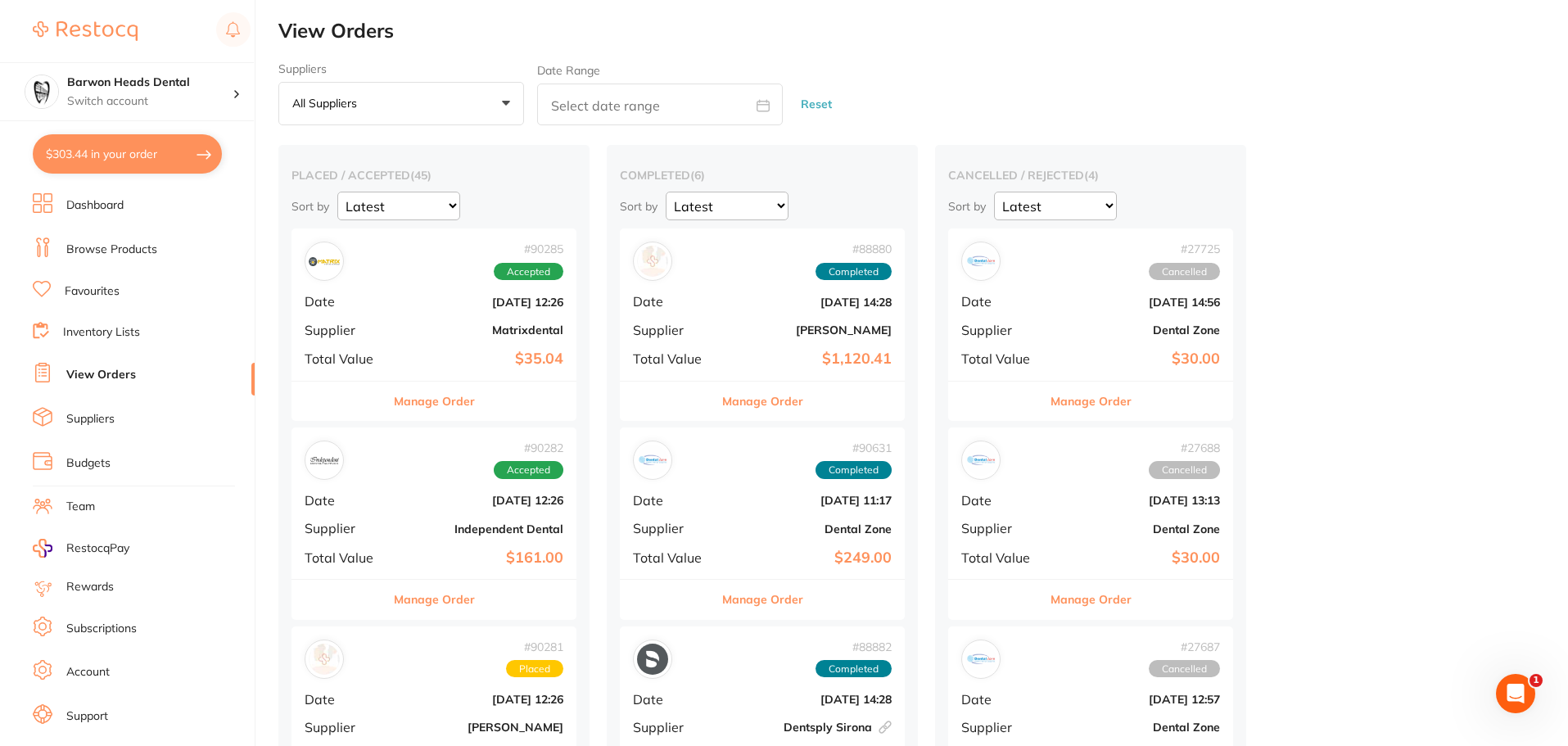
click at [412, 320] on div "# 90285 Accepted Date [DATE] 12:26 Supplier Matrixdental Total Value $35.04" at bounding box center [433, 304] width 285 height 151
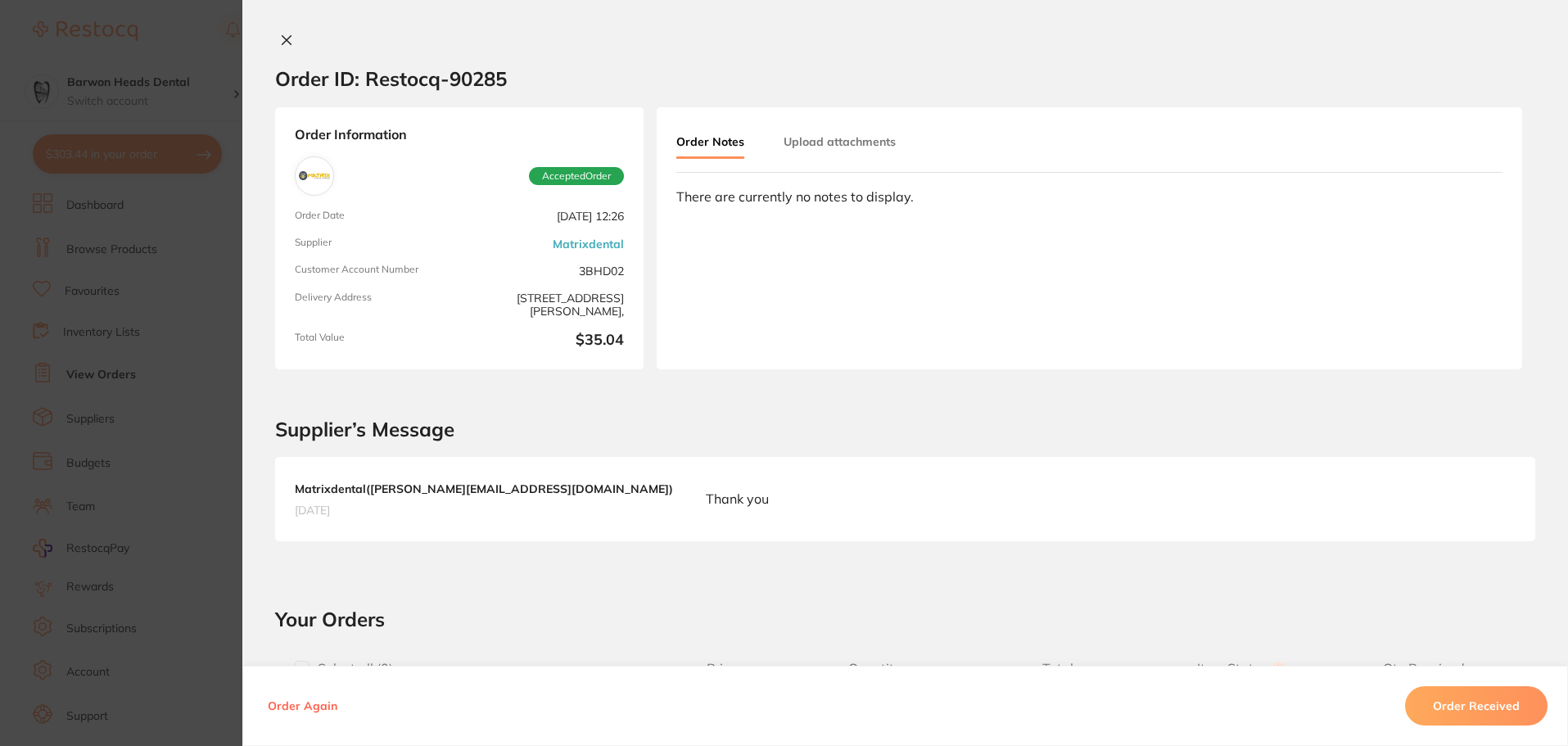
click at [287, 47] on button at bounding box center [287, 42] width 23 height 17
